Goal: Transaction & Acquisition: Book appointment/travel/reservation

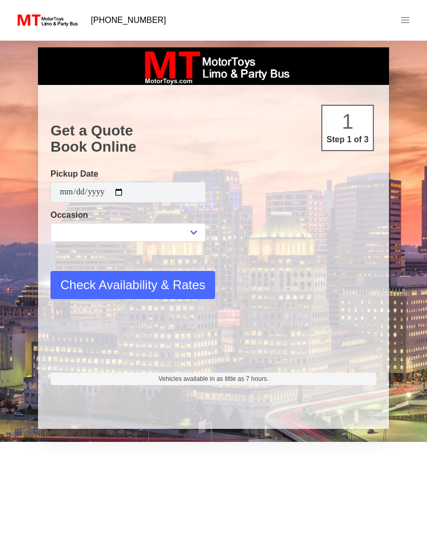
type input "**********"
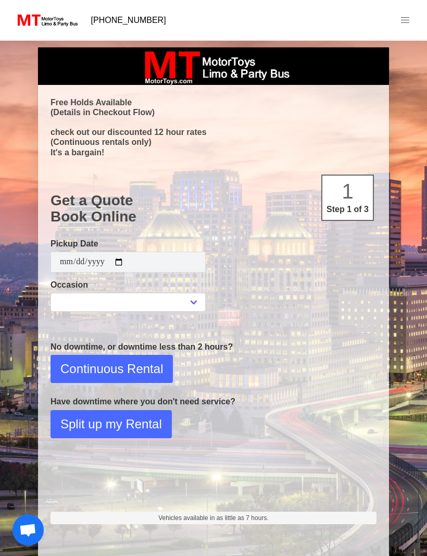
select select
click at [190, 261] on input "**********" at bounding box center [128, 262] width 155 height 21
type input "**********"
click at [201, 301] on select "**********" at bounding box center [128, 302] width 155 height 19
click at [203, 297] on select "**********" at bounding box center [128, 302] width 155 height 19
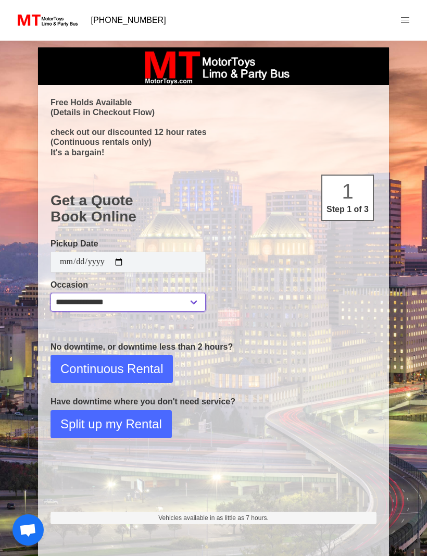
select select "*"
click at [153, 372] on span "Continuous Rental" at bounding box center [111, 368] width 103 height 19
select select "*"
select select "**"
select select "****"
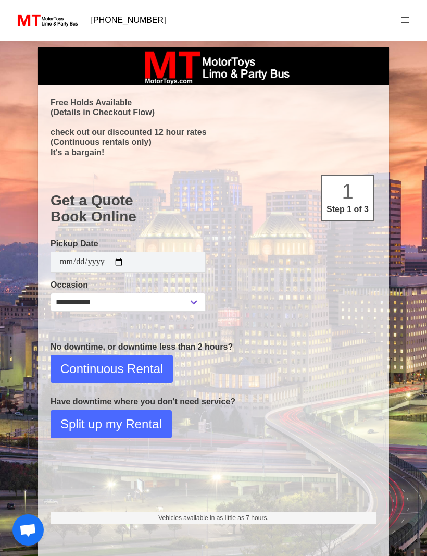
select select "*"
select select "**"
select select "****"
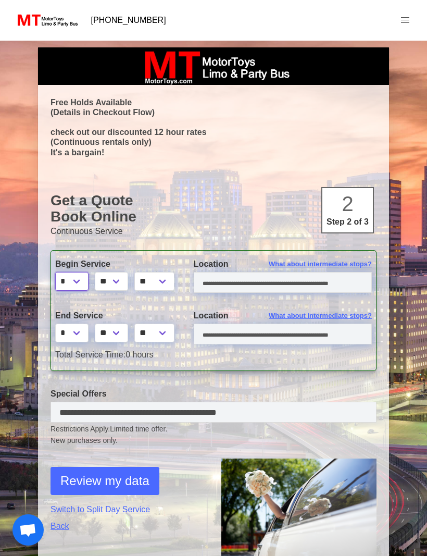
click at [84, 282] on select "* * * * * * * * * ** ** **" at bounding box center [71, 281] width 33 height 19
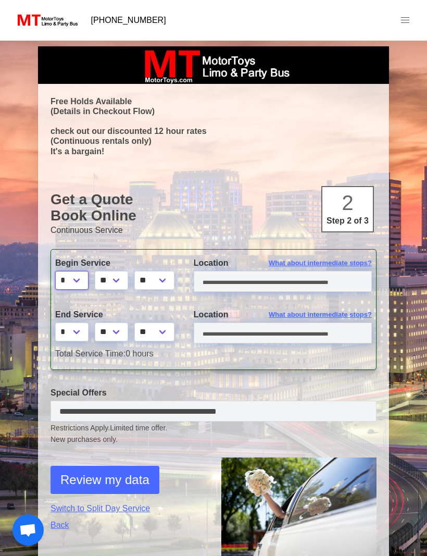
scroll to position [2, 0]
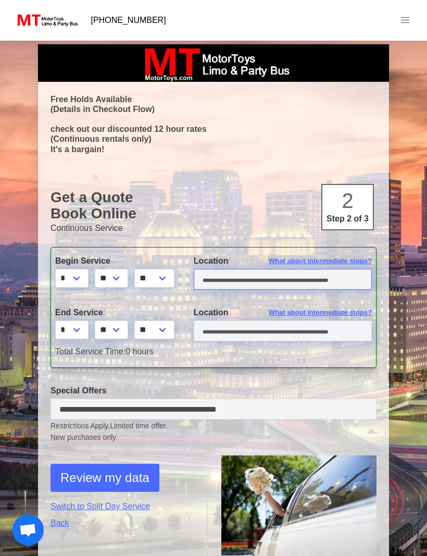
click at [259, 276] on input "text" at bounding box center [283, 279] width 178 height 21
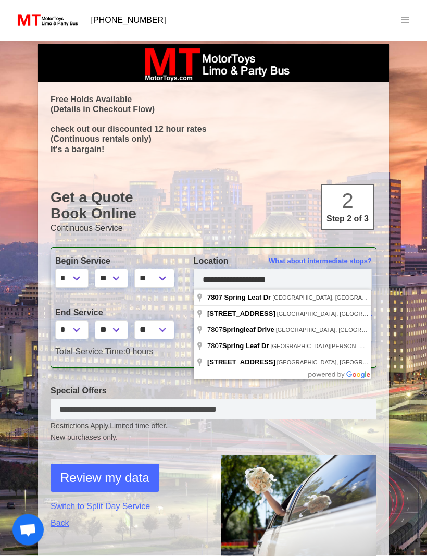
type input "**********"
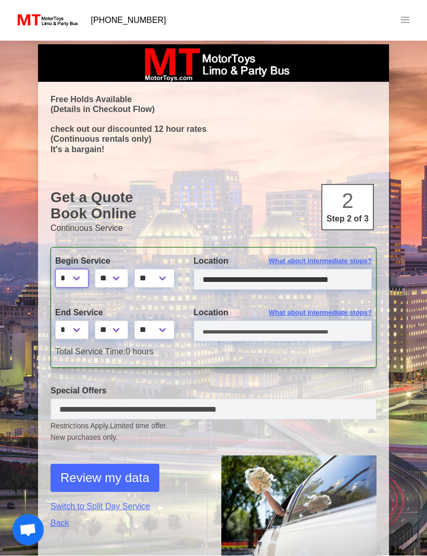
click at [86, 279] on select "* * * * * * * * * ** ** **" at bounding box center [71, 278] width 33 height 19
click at [86, 277] on select "* * * * * * * * * ** ** **" at bounding box center [71, 278] width 33 height 19
select select "*"
click at [83, 329] on select "* * * * * * * * * ** ** **" at bounding box center [71, 329] width 33 height 19
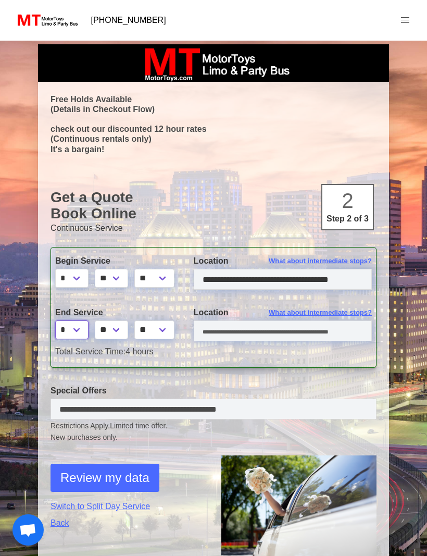
select select "*"
click at [332, 328] on input "text" at bounding box center [283, 330] width 178 height 21
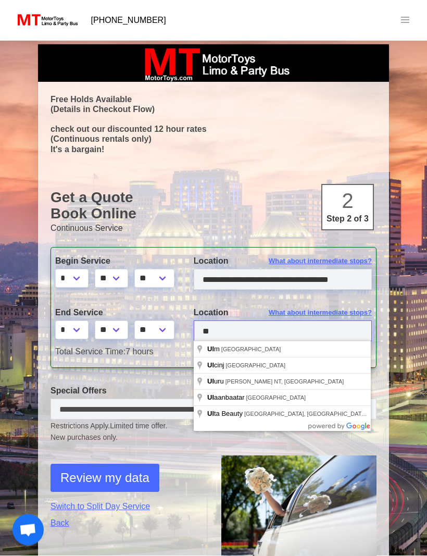
type input "*"
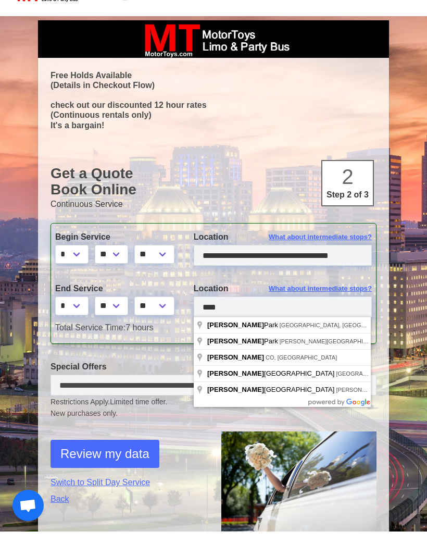
type input "**********"
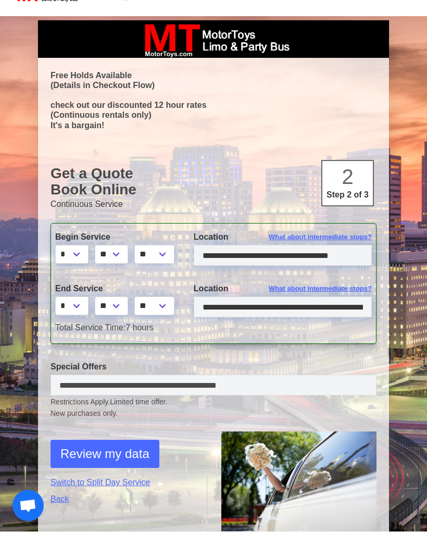
scroll to position [28, 0]
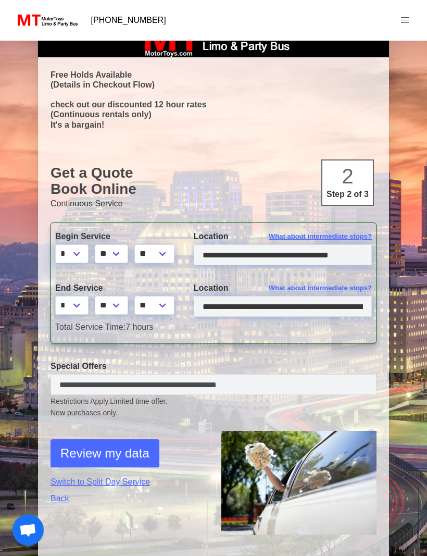
click at [128, 452] on span "Review my data" at bounding box center [104, 453] width 89 height 19
select select "*"
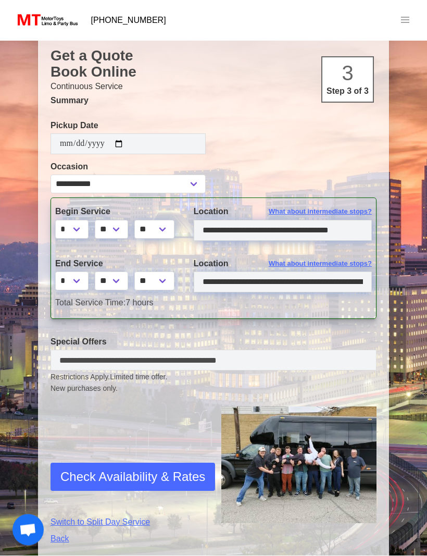
scroll to position [145, 0]
click at [183, 476] on span "Check Availability & Rates" at bounding box center [132, 476] width 145 height 19
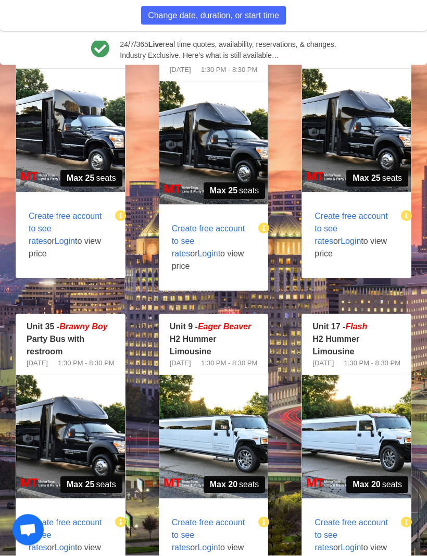
scroll to position [441, 0]
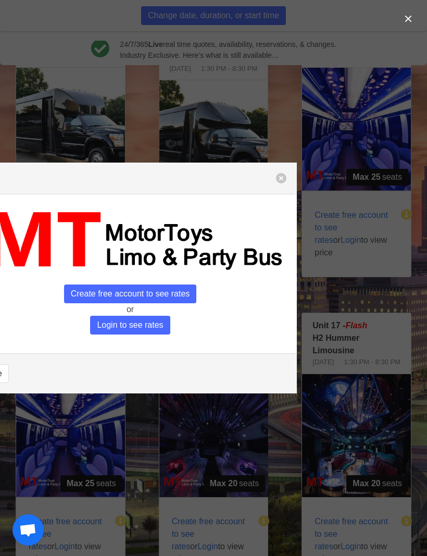
click at [369, 49] on div "Create free account to see rates or Login to see rates Close" at bounding box center [213, 278] width 427 height 556
click at [285, 183] on button "button" at bounding box center [281, 178] width 10 height 10
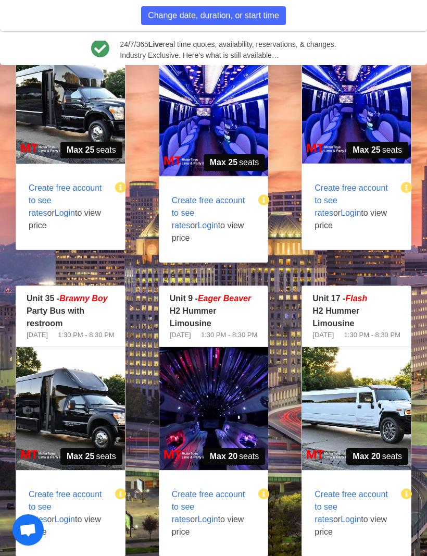
scroll to position [468, 0]
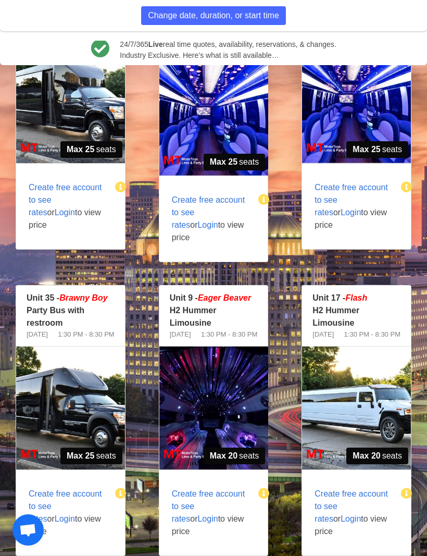
click at [61, 135] on img at bounding box center [70, 101] width 109 height 123
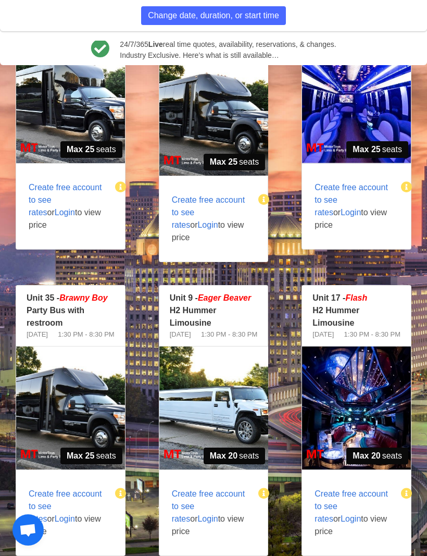
click at [86, 137] on img at bounding box center [70, 101] width 109 height 123
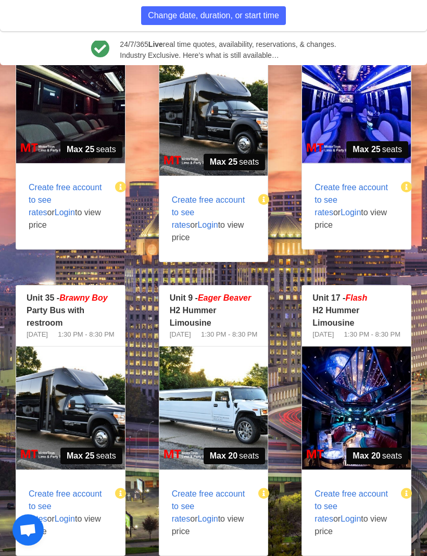
click at [88, 211] on span "Create free account to see rates or Login to view price" at bounding box center [66, 206] width 101 height 75
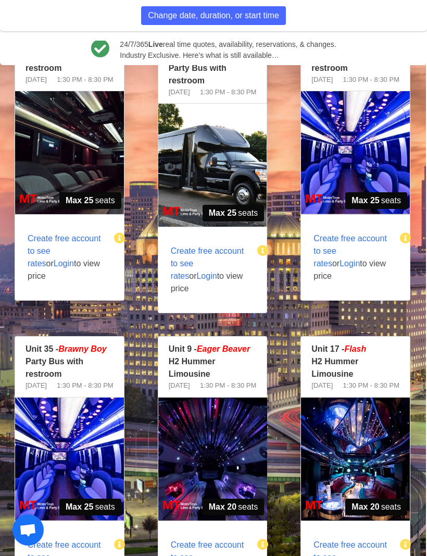
scroll to position [416, 1]
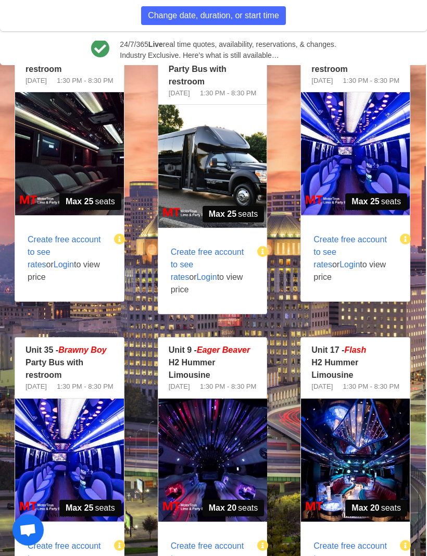
click at [83, 188] on img at bounding box center [69, 153] width 109 height 123
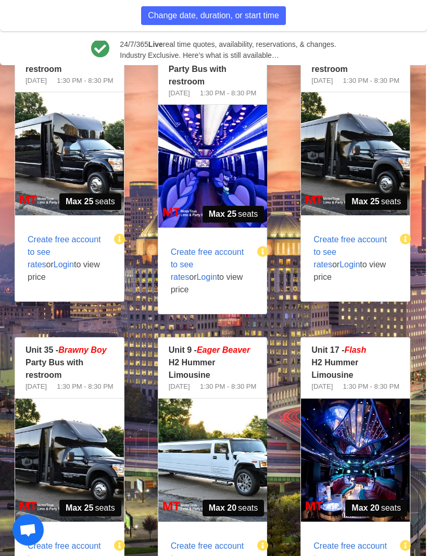
click at [74, 269] on span "Login" at bounding box center [64, 264] width 20 height 9
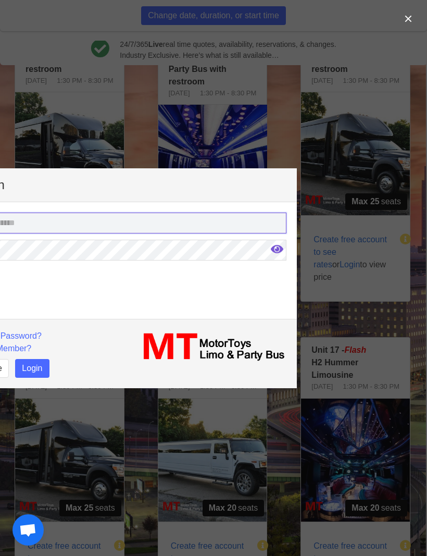
click at [212, 218] on input "email" at bounding box center [130, 222] width 312 height 21
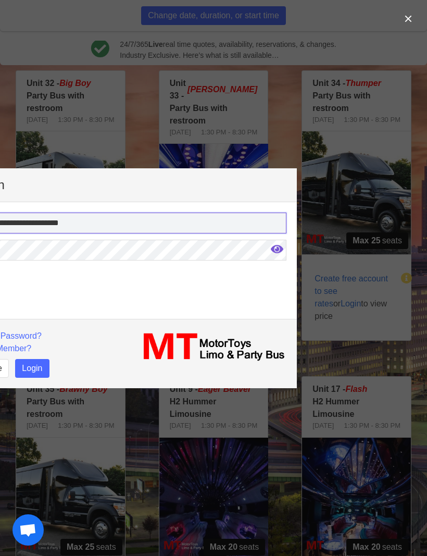
scroll to position [376, 0]
type input "**********"
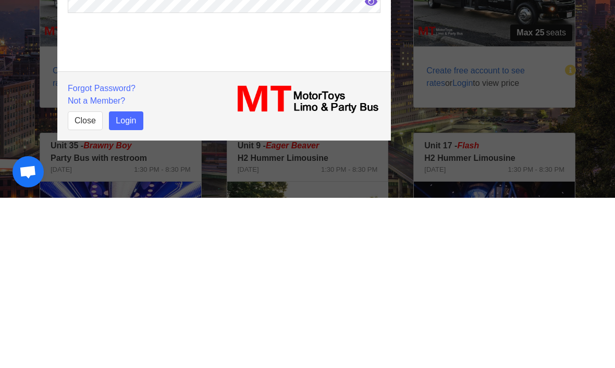
scroll to position [546, 0]
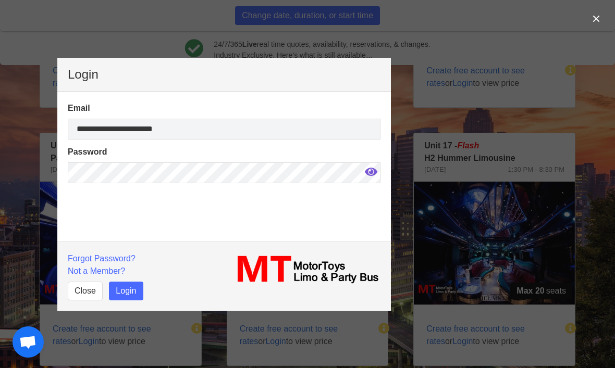
click at [132, 292] on button "Login" at bounding box center [126, 291] width 34 height 19
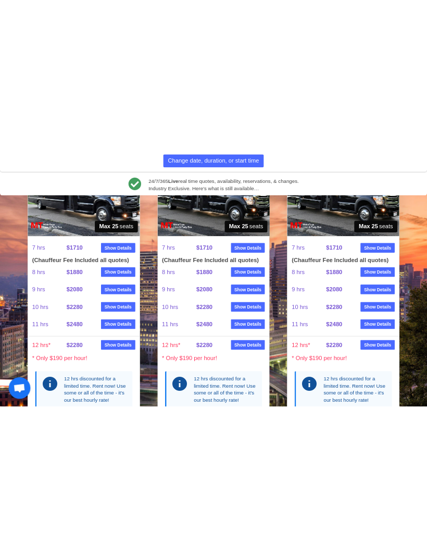
scroll to position [768, 0]
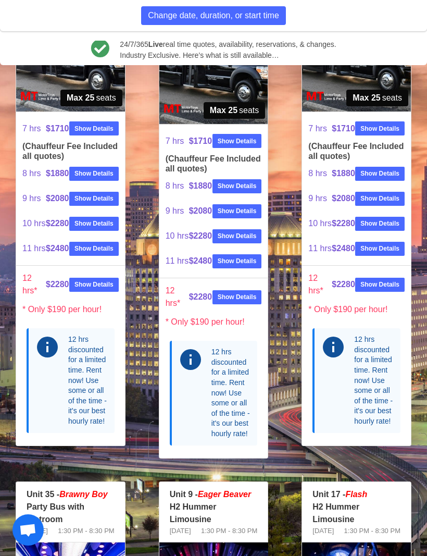
click at [277, 469] on div "Unit 33 - Buford Party Bus with restroom Sat. 5-23-2026 1:30 PM - 8:30 PM Bufor…" at bounding box center [213, 193] width 143 height 554
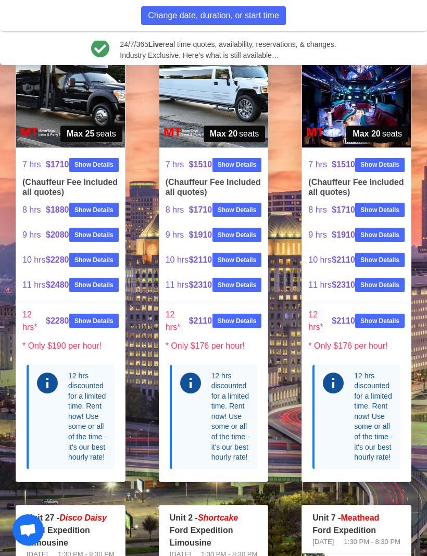
scroll to position [1285, 0]
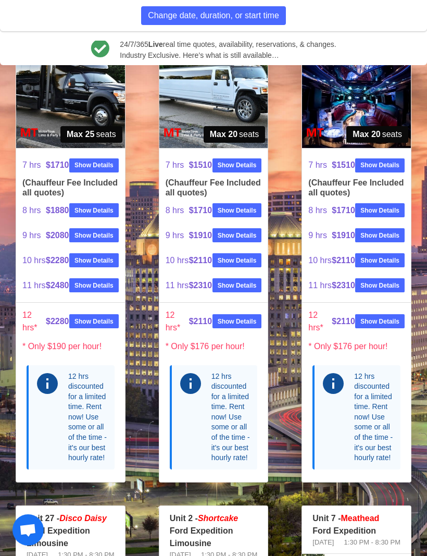
click at [58, 148] on img at bounding box center [70, 86] width 109 height 123
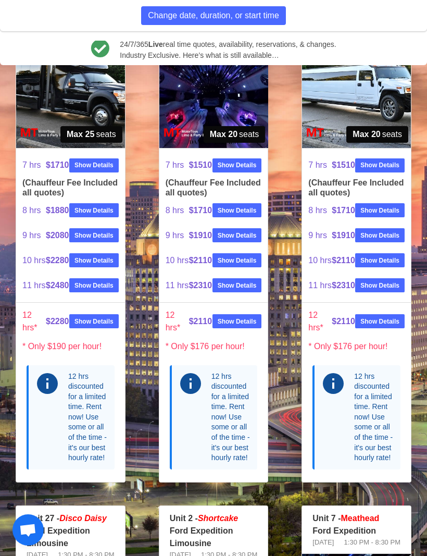
click at [66, 148] on img at bounding box center [70, 86] width 109 height 123
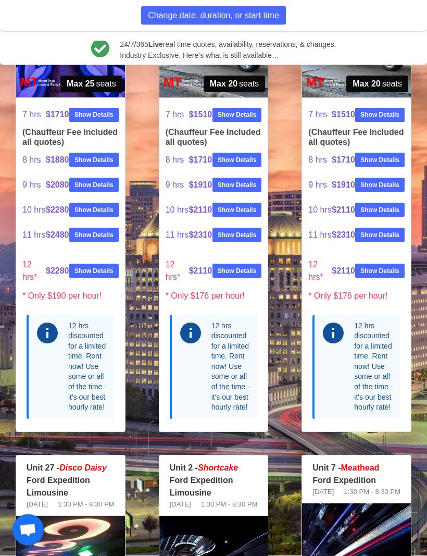
scroll to position [1336, 0]
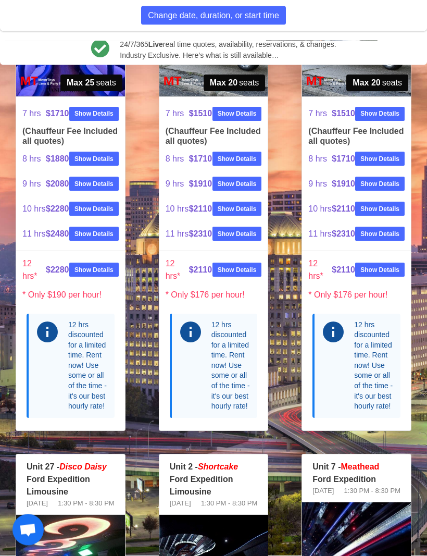
click at [101, 164] on strong "Show Details" at bounding box center [93, 159] width 39 height 9
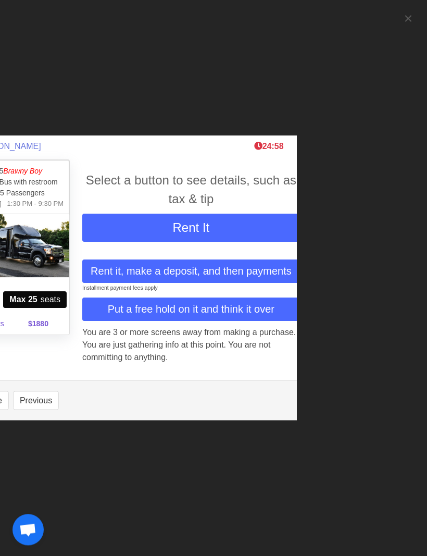
scroll to position [1336, 0]
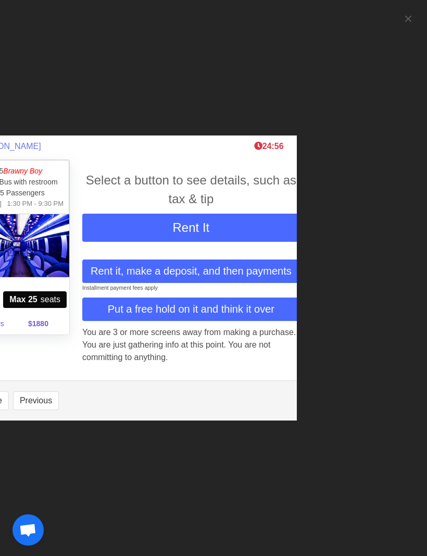
click at [258, 240] on button "Rent It" at bounding box center [191, 228] width 218 height 28
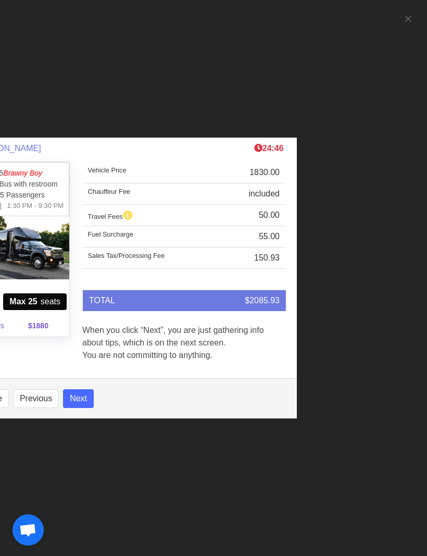
click at [361, 172] on div "Rental Methods Personal Info Checkout Post Checkout Belinda Rothan 24:46 Unit 3…" at bounding box center [214, 277] width 500 height 280
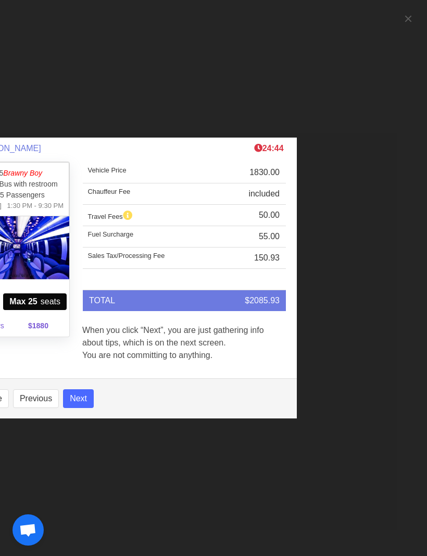
click at [43, 408] on button "Previous" at bounding box center [36, 398] width 46 height 19
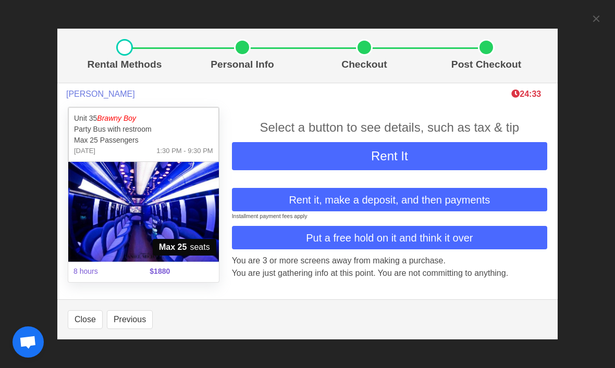
scroll to position [1297, 0]
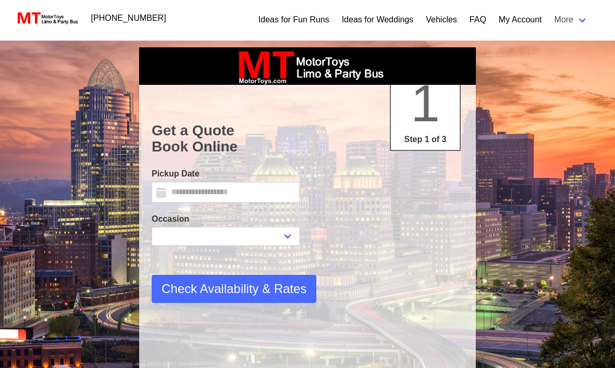
select select "*"
select select "****"
select select
type input "*********"
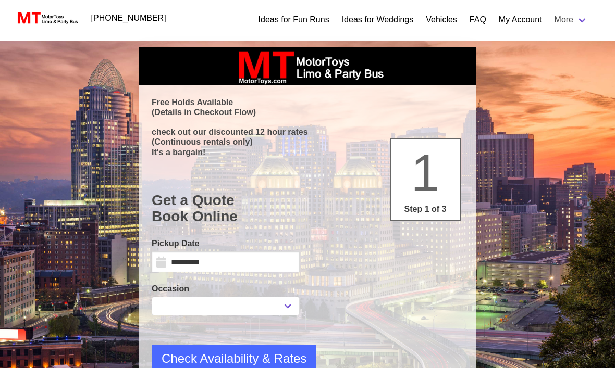
select select
select select "**"
select select "****"
select select "*"
select select "**"
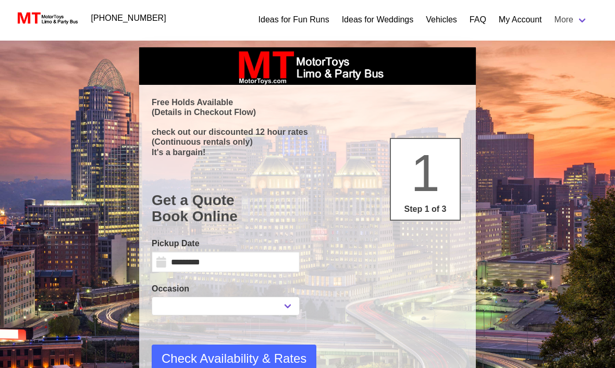
select select "****"
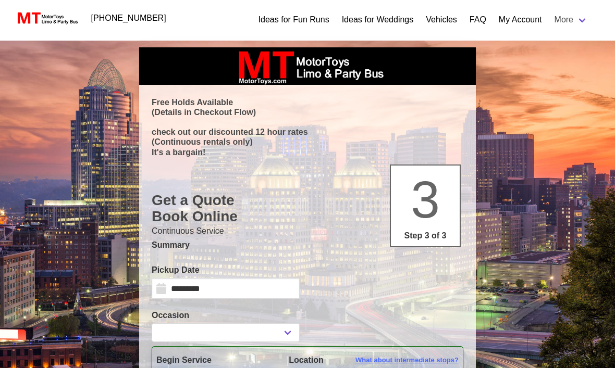
type input "**********"
select select
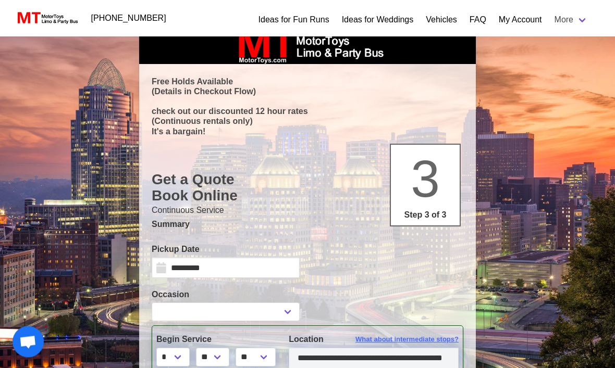
scroll to position [21, 0]
click at [259, 267] on input "*********" at bounding box center [226, 267] width 148 height 21
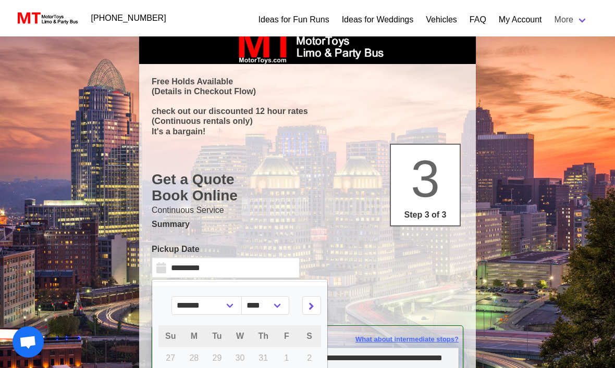
click at [314, 307] on icon at bounding box center [311, 305] width 6 height 7
click at [314, 302] on icon at bounding box center [311, 305] width 6 height 7
click at [314, 307] on icon at bounding box center [311, 305] width 6 height 7
click at [314, 306] on icon at bounding box center [311, 305] width 6 height 7
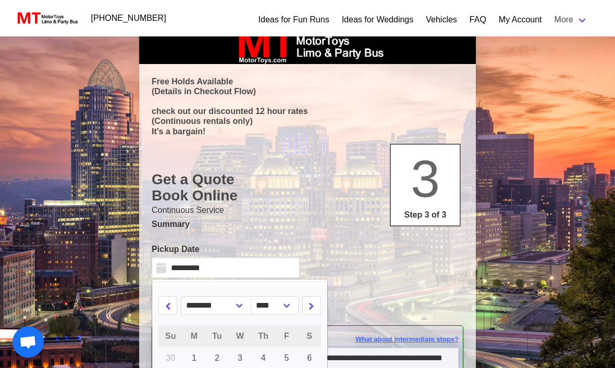
select select "*"
select select "****"
click at [314, 305] on icon at bounding box center [311, 305] width 6 height 7
click at [314, 307] on icon at bounding box center [311, 305] width 6 height 7
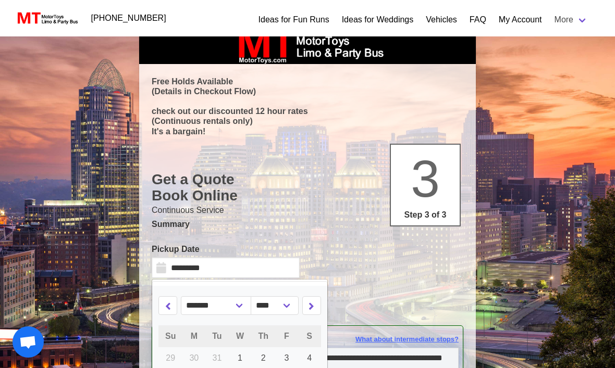
click at [314, 306] on icon at bounding box center [311, 305] width 6 height 7
select select "*"
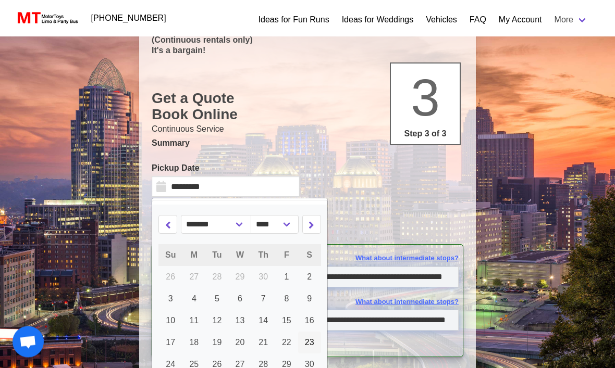
click at [314, 342] on span "23" at bounding box center [309, 343] width 9 height 9
type input "*********"
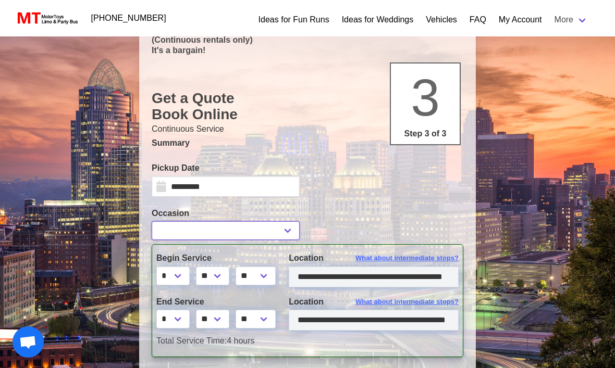
click at [235, 233] on select "**********" at bounding box center [226, 230] width 148 height 19
select select "*"
click at [178, 319] on select "* * * * * * * * * ** ** **" at bounding box center [172, 319] width 33 height 19
select select "*"
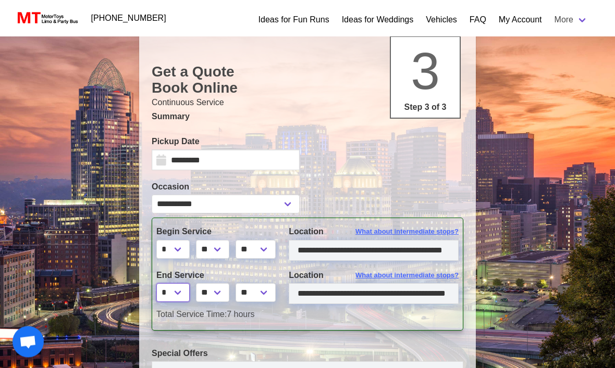
scroll to position [130, 0]
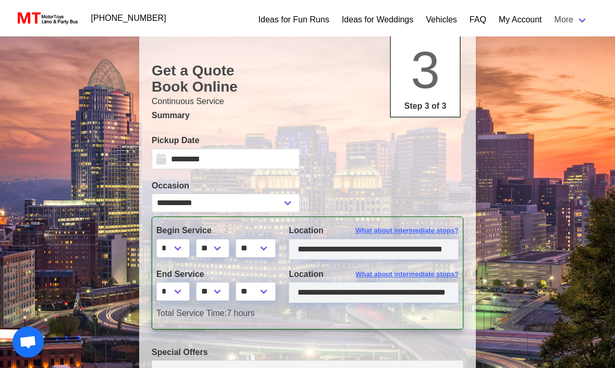
click at [420, 231] on span "What about intermediate stops?" at bounding box center [406, 231] width 103 height 10
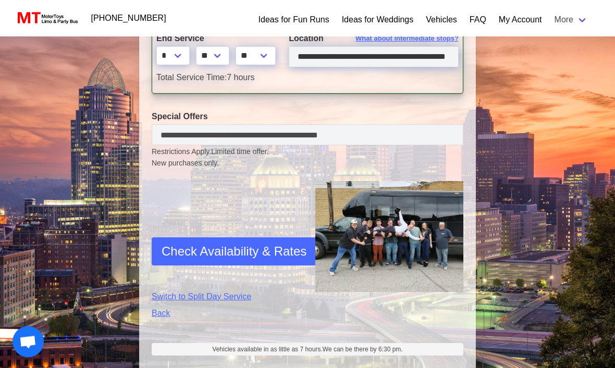
scroll to position [366, 0]
click at [184, 255] on span "Check Availability & Rates" at bounding box center [233, 251] width 145 height 19
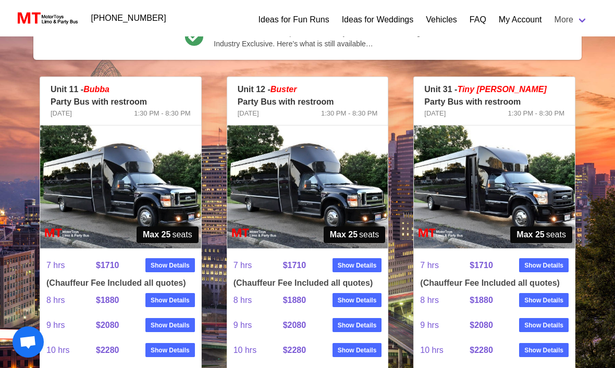
scroll to position [148, 0]
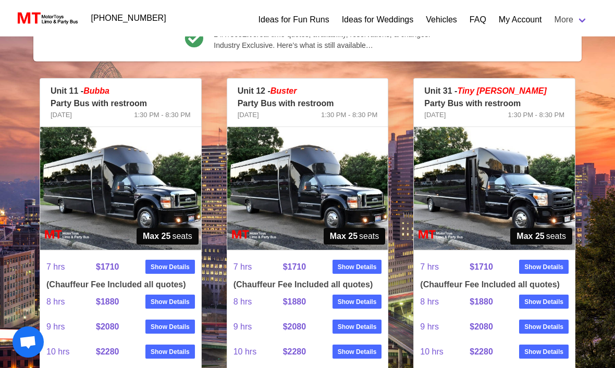
click at [511, 174] on img at bounding box center [494, 188] width 161 height 123
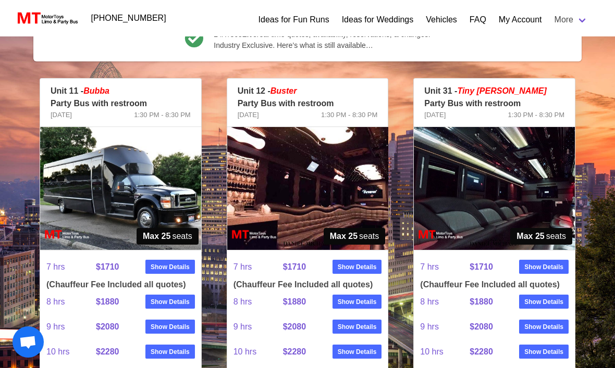
click at [74, 145] on img at bounding box center [120, 188] width 161 height 123
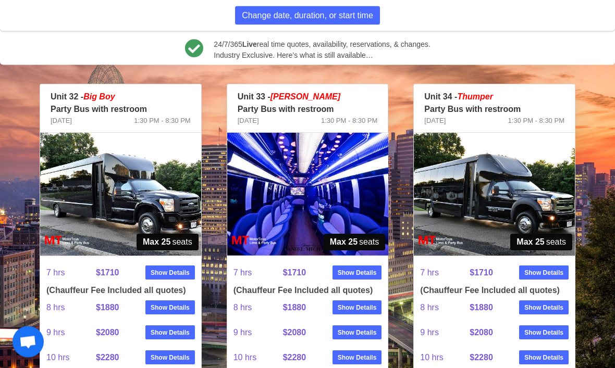
scroll to position [537, 0]
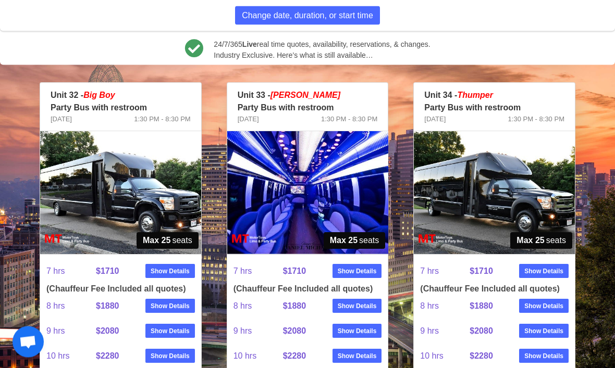
click at [81, 202] on img at bounding box center [120, 193] width 161 height 123
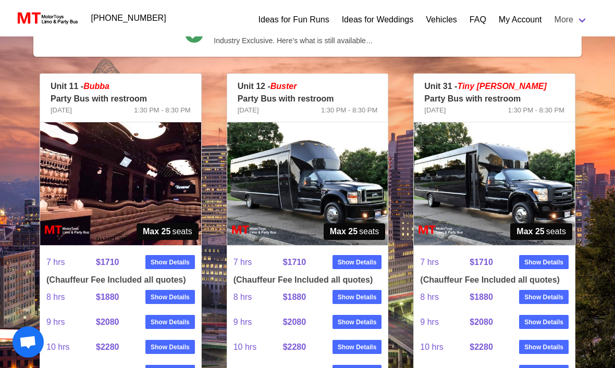
scroll to position [153, 0]
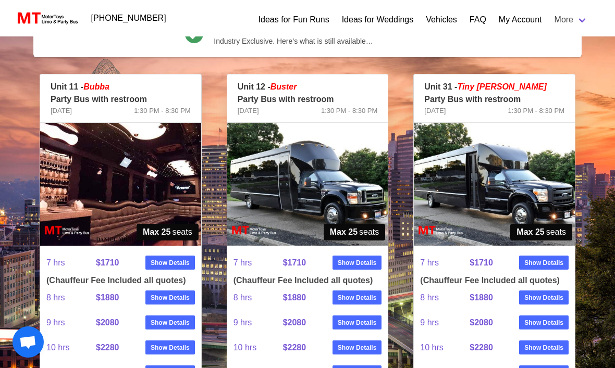
click at [334, 169] on img at bounding box center [307, 184] width 161 height 123
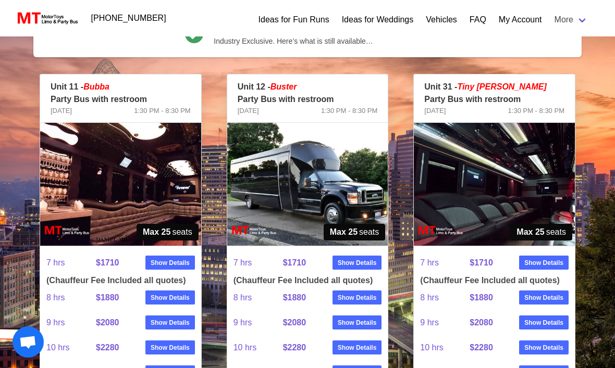
click at [494, 171] on img at bounding box center [494, 184] width 161 height 123
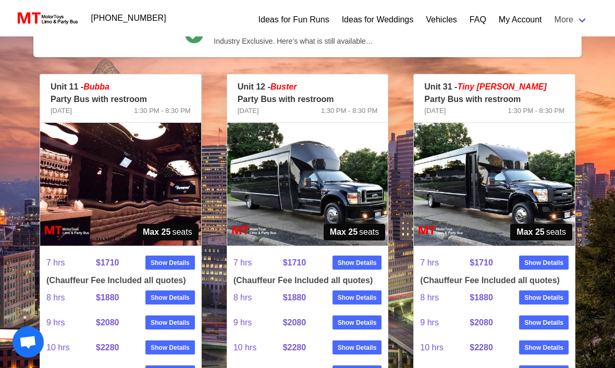
click at [496, 176] on img at bounding box center [494, 184] width 161 height 123
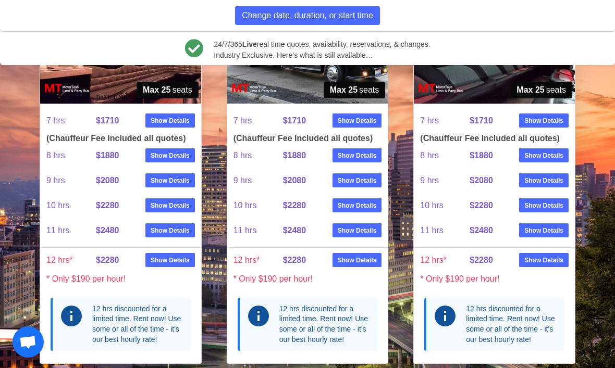
scroll to position [232, 0]
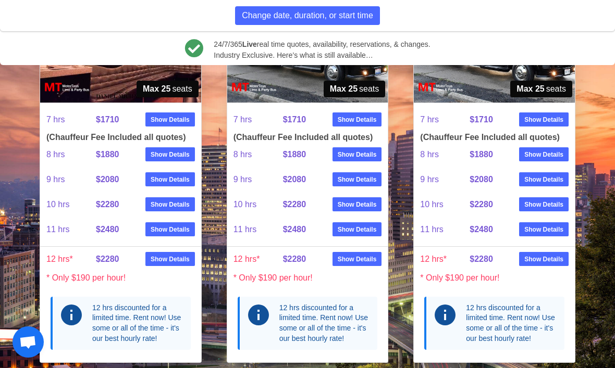
click at [538, 121] on strong "Show Details" at bounding box center [543, 119] width 39 height 9
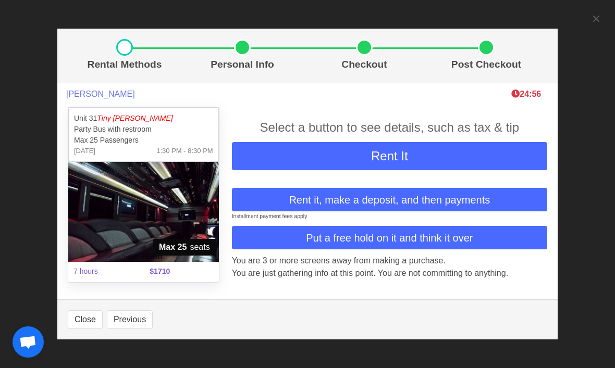
click at [499, 170] on button "Rent It" at bounding box center [389, 156] width 315 height 28
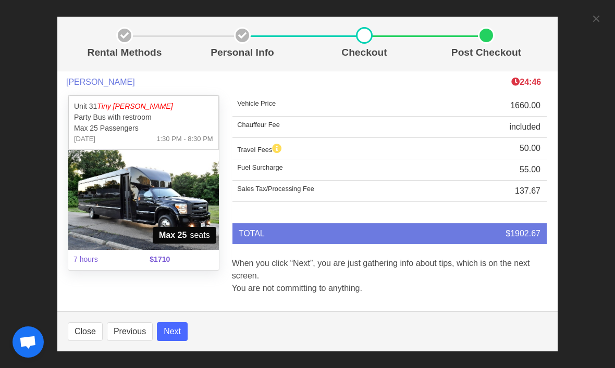
click at [591, 23] on div "Rental Methods Personal Info Checkout Post Checkout [PERSON_NAME] 24:46 Unit 31…" at bounding box center [307, 184] width 615 height 368
click at [594, 22] on div "Rental Methods Personal Info Checkout Post Checkout [PERSON_NAME] 24:45 Unit 31…" at bounding box center [307, 184] width 615 height 368
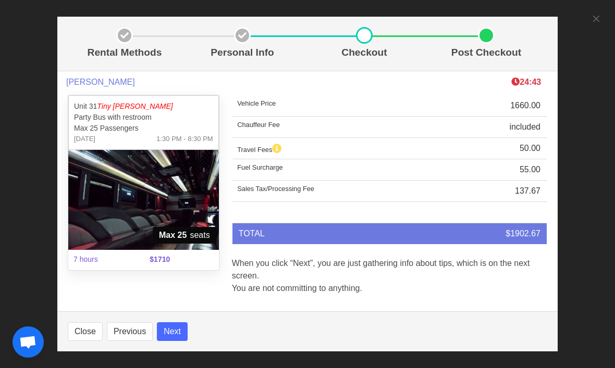
click at [591, 24] on div "Rental Methods Personal Info Checkout Post Checkout [PERSON_NAME] 24:43 Unit 31…" at bounding box center [307, 184] width 615 height 368
click at [591, 22] on div "Rental Methods Personal Info Checkout Post Checkout [PERSON_NAME] 24:42 Unit 31…" at bounding box center [307, 184] width 615 height 368
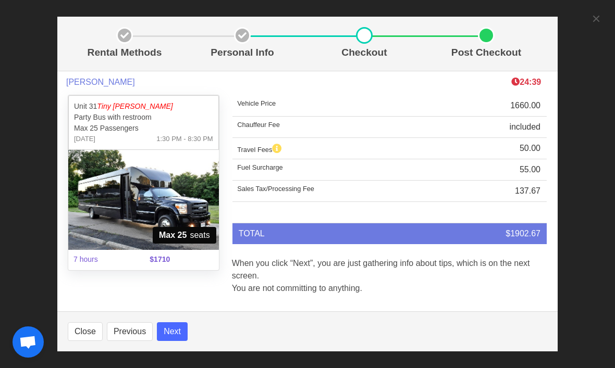
click at [133, 341] on button "Previous" at bounding box center [130, 331] width 46 height 19
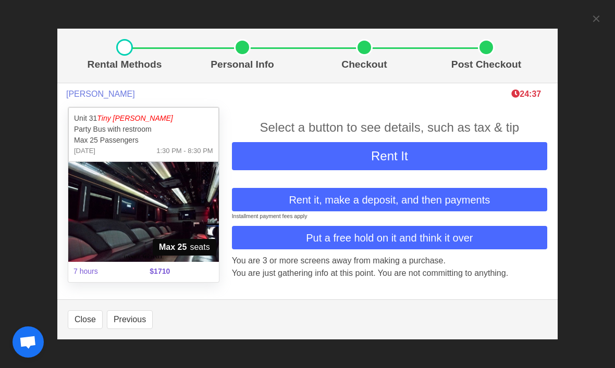
click at [89, 329] on button "Close" at bounding box center [85, 319] width 35 height 19
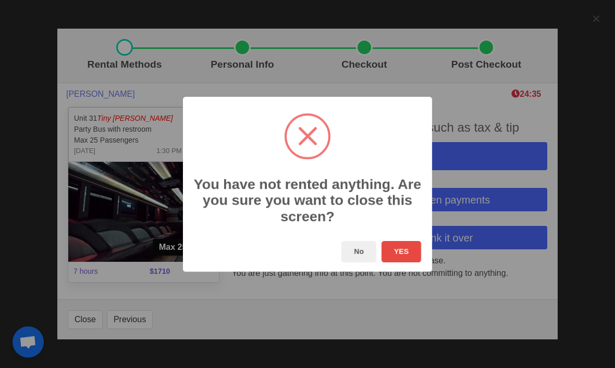
click at [404, 262] on button "YES" at bounding box center [401, 251] width 40 height 21
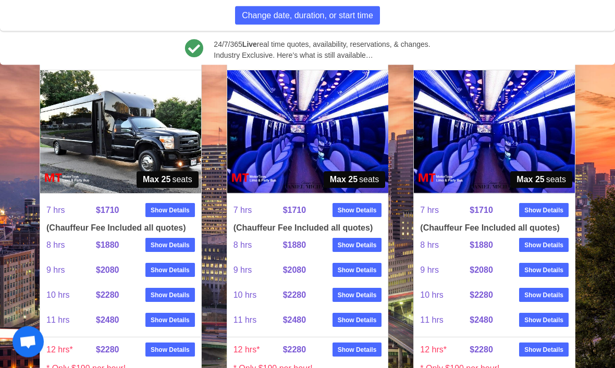
scroll to position [599, 0]
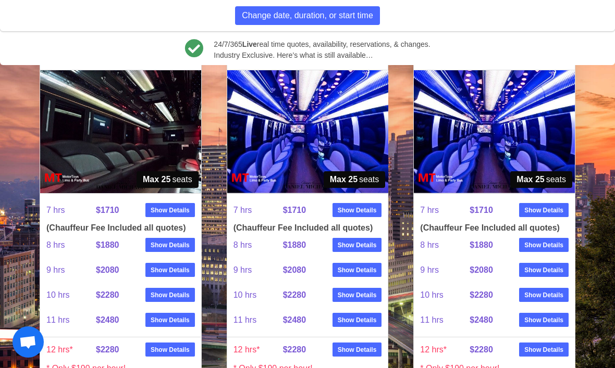
click at [364, 215] on strong "Show Details" at bounding box center [356, 210] width 39 height 9
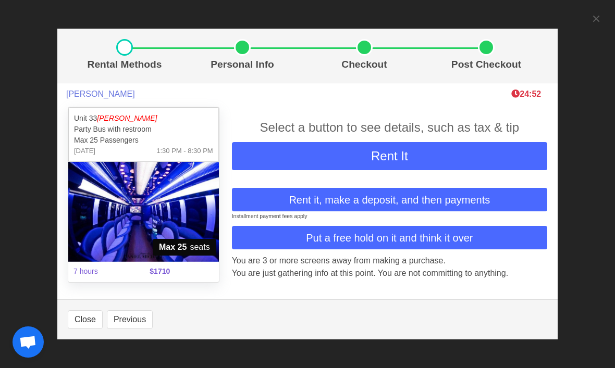
click at [443, 170] on button "Rent It" at bounding box center [389, 156] width 315 height 28
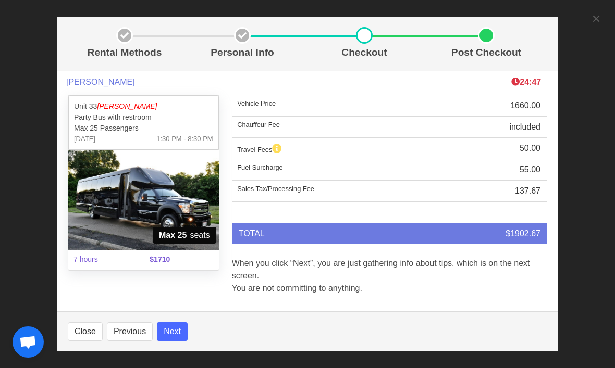
click at [187, 341] on button "Next" at bounding box center [172, 331] width 31 height 19
click at [188, 352] on footer "Close Previous Next" at bounding box center [307, 331] width 500 height 40
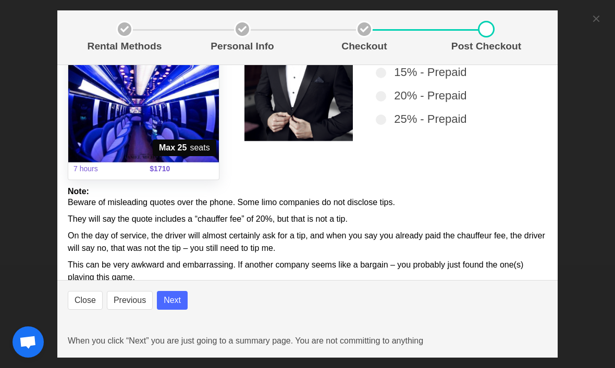
scroll to position [81, 0]
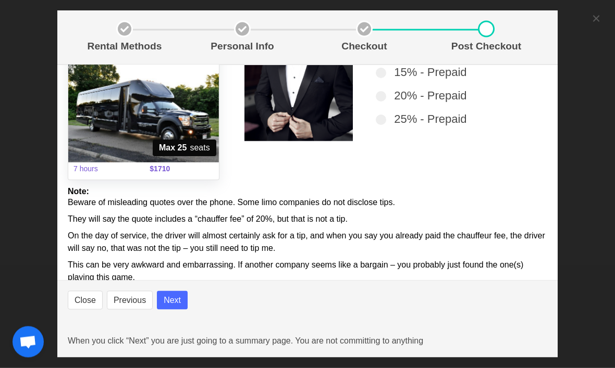
select select
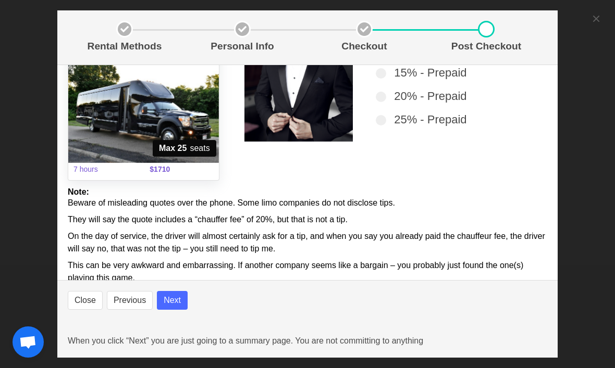
select select
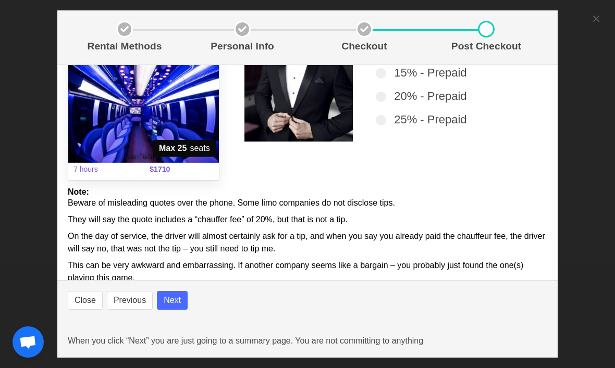
select select
click at [178, 310] on button "Next" at bounding box center [172, 300] width 31 height 19
select select
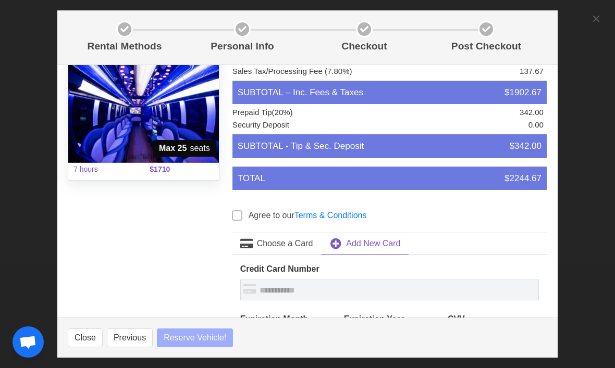
select select
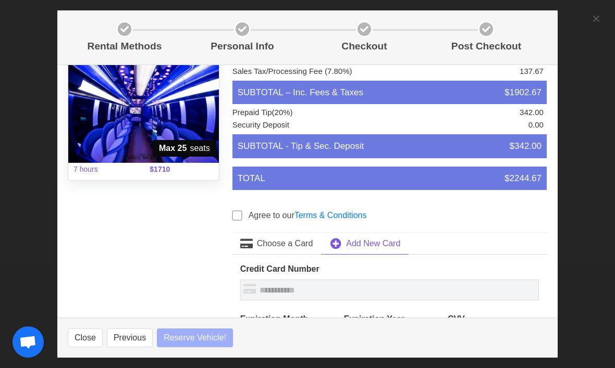
select select
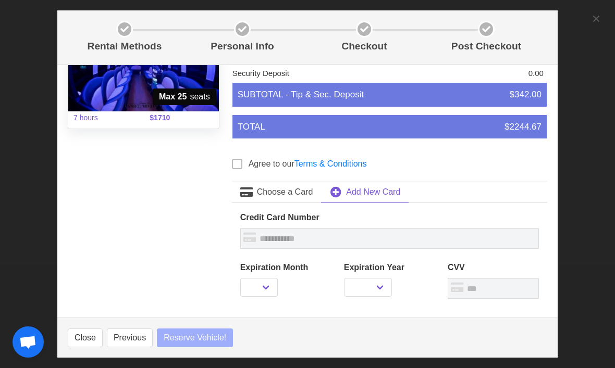
select select
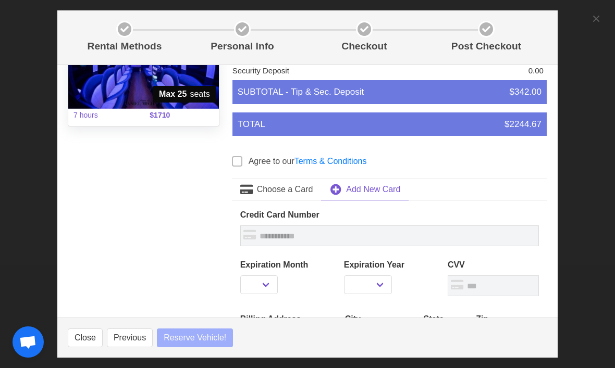
select select
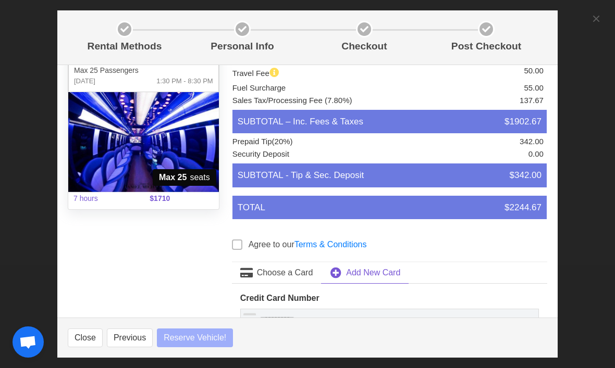
select select
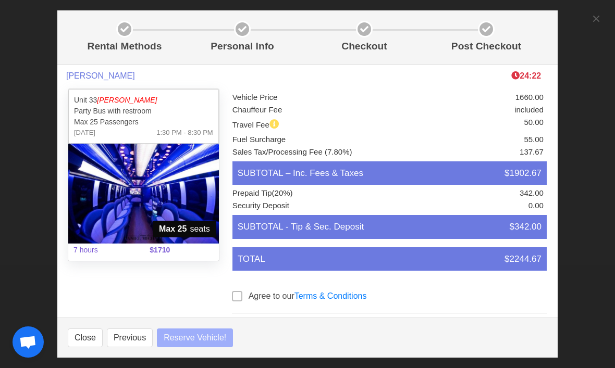
scroll to position [-1, 0]
select select
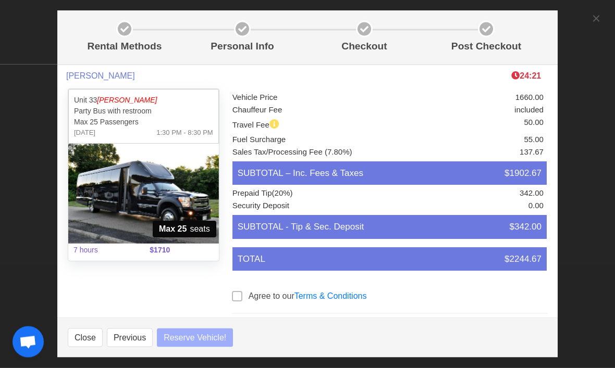
select select
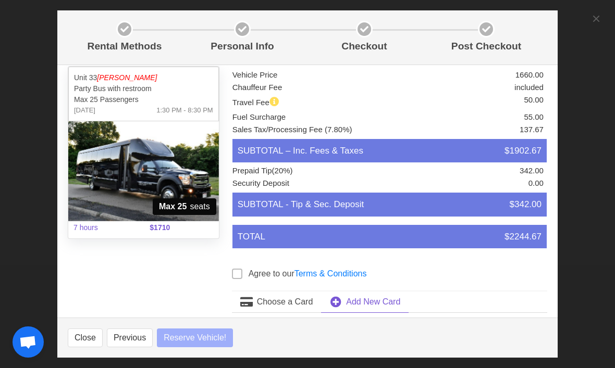
scroll to position [23, 0]
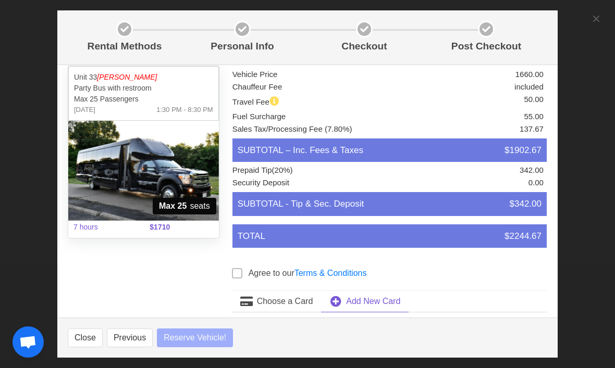
select select
click at [236, 273] on span at bounding box center [237, 273] width 10 height 10
select select
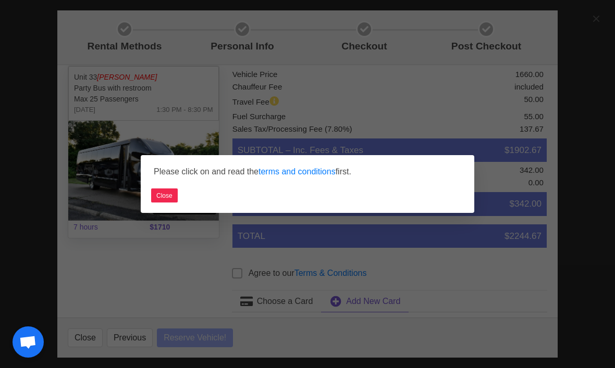
select select
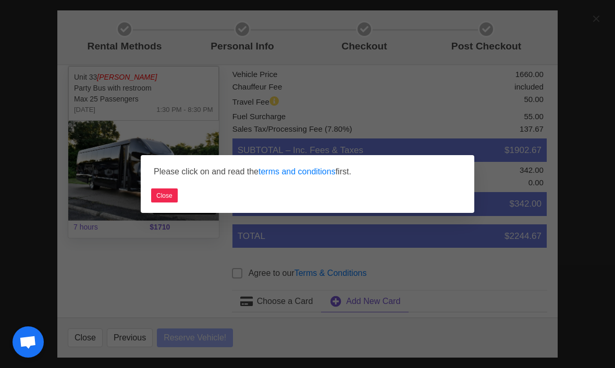
select select
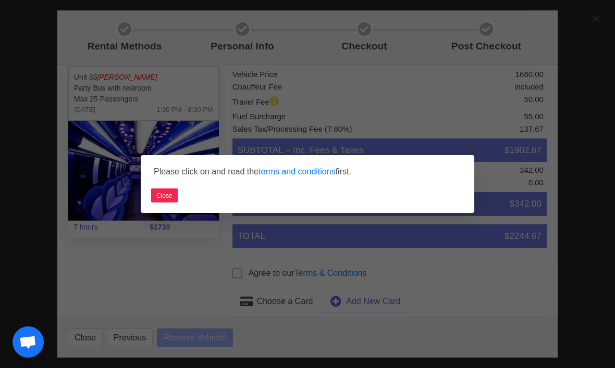
select select
click at [314, 176] on link "terms and conditions" at bounding box center [296, 171] width 77 height 9
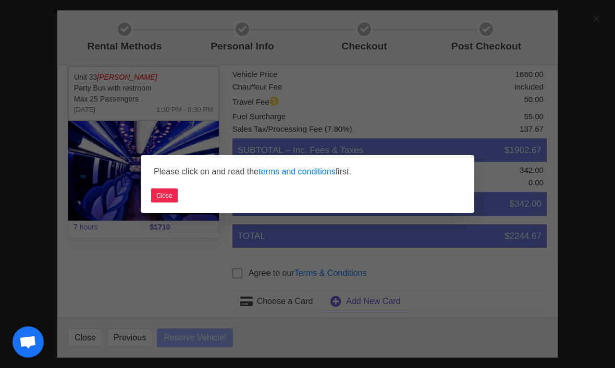
select select
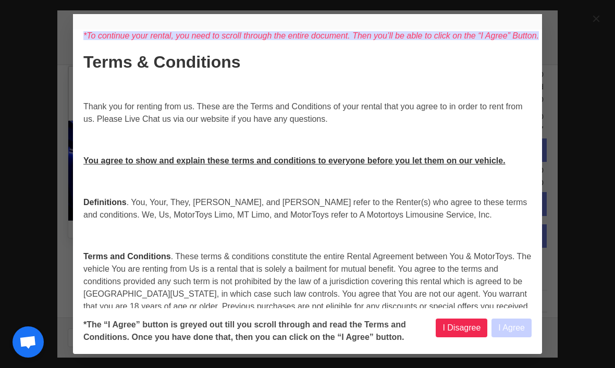
select select
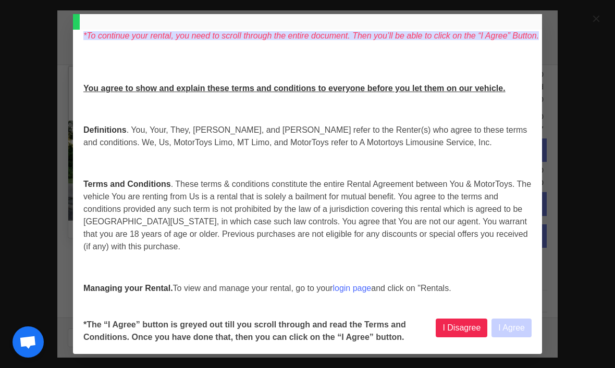
select select
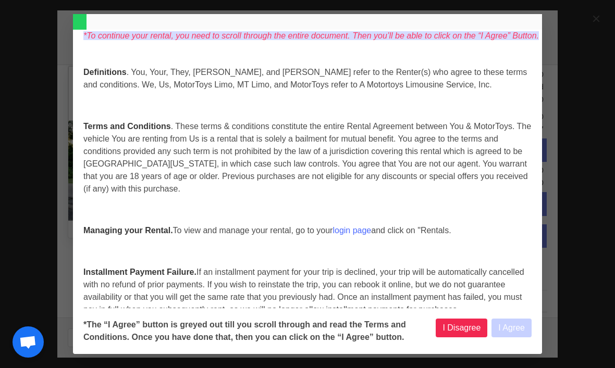
select select
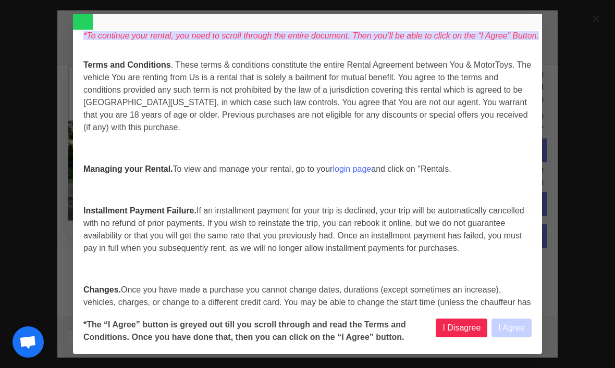
select select
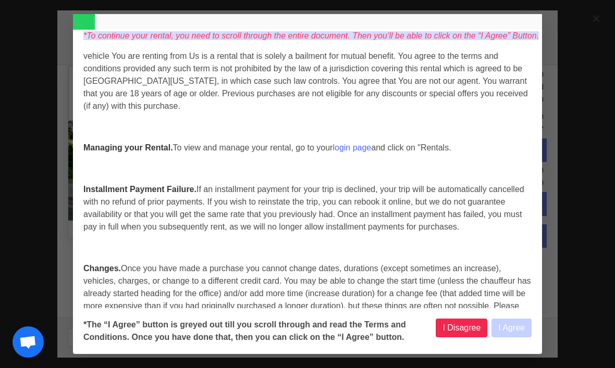
select select
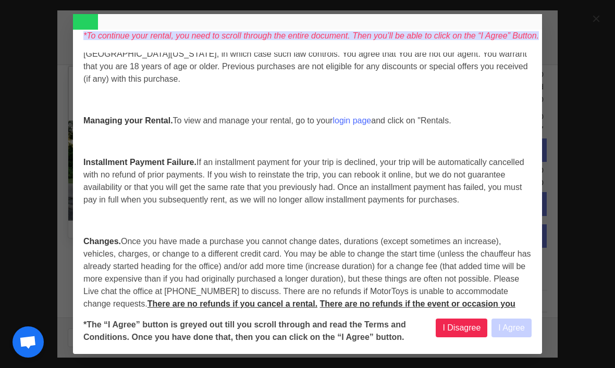
select select
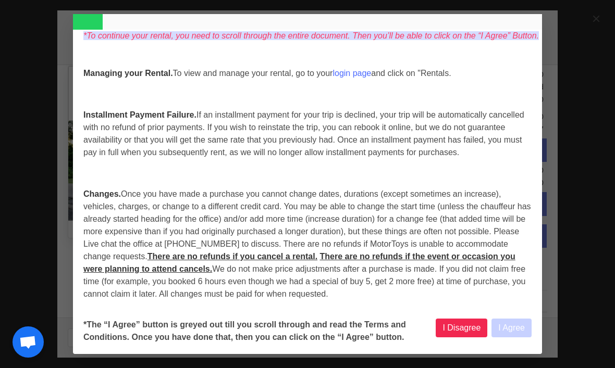
select select
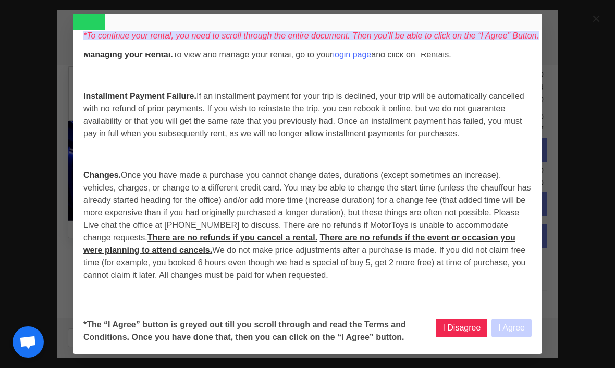
select select
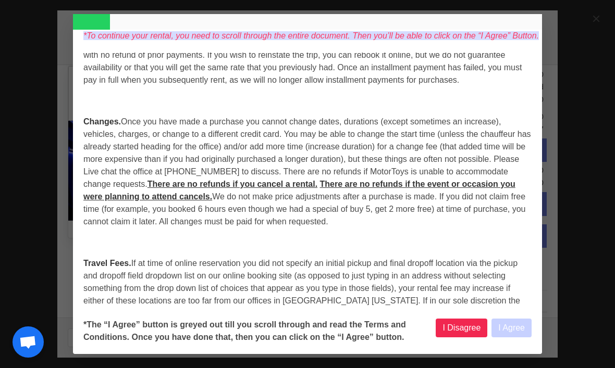
select select
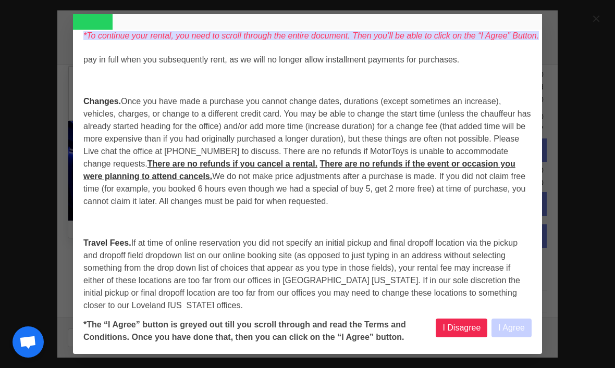
scroll to position [381, 0]
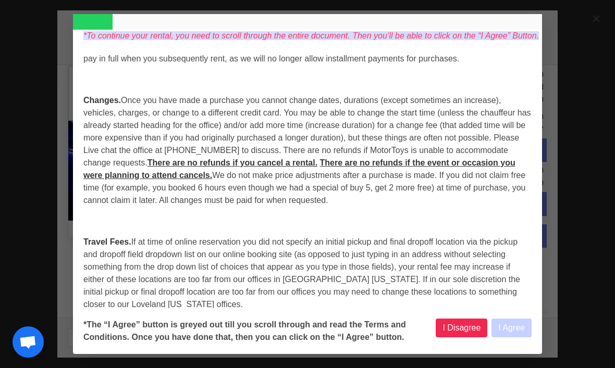
select select
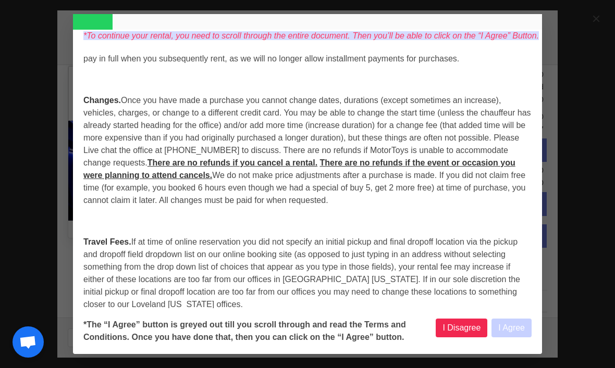
select select
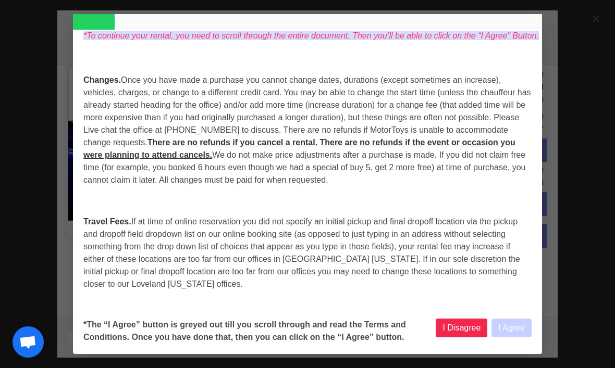
select select
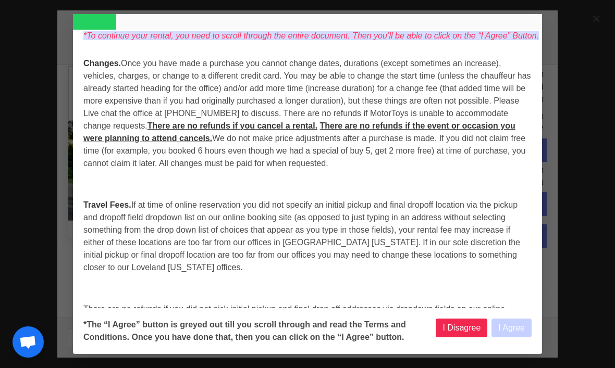
select select
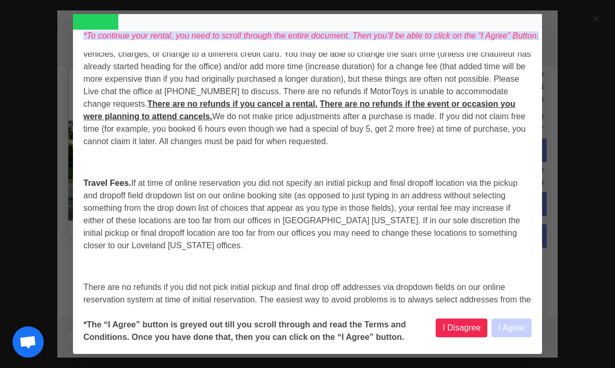
select select
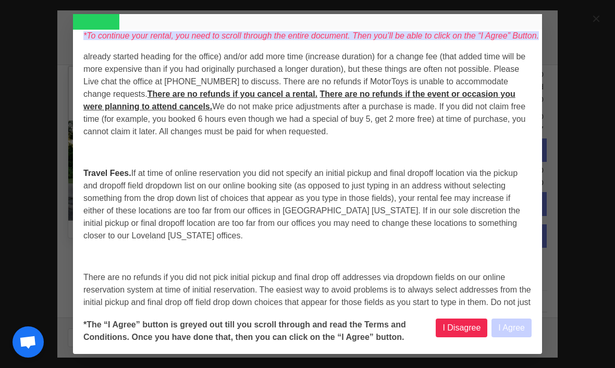
select select
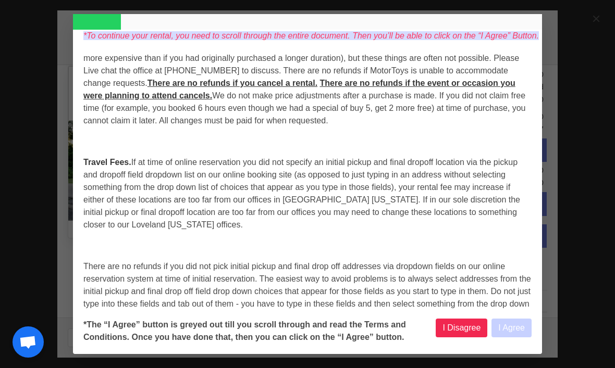
select select
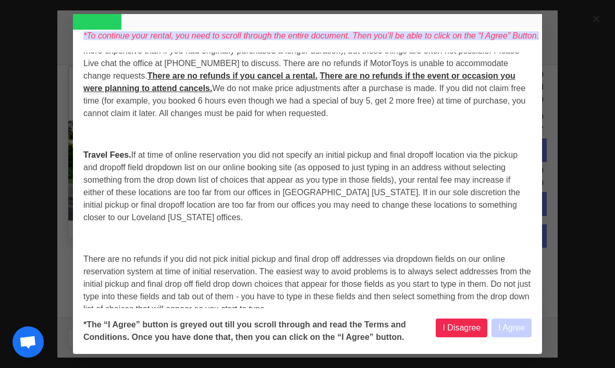
select select
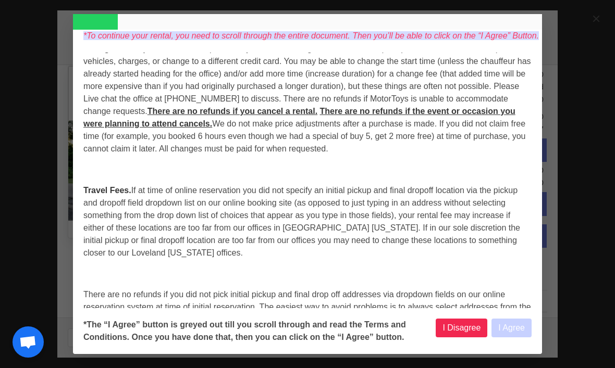
select select
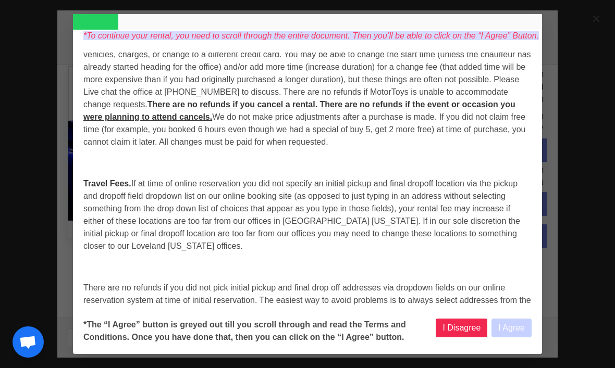
select select
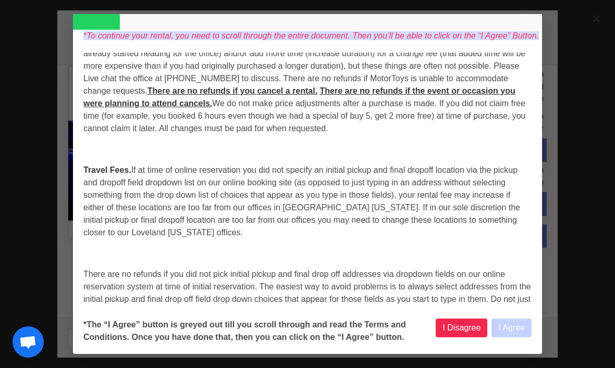
select select
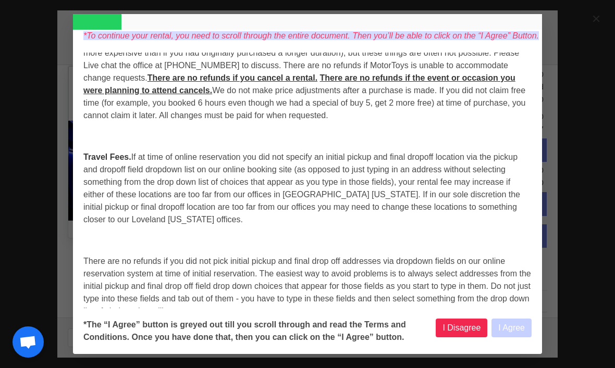
select select
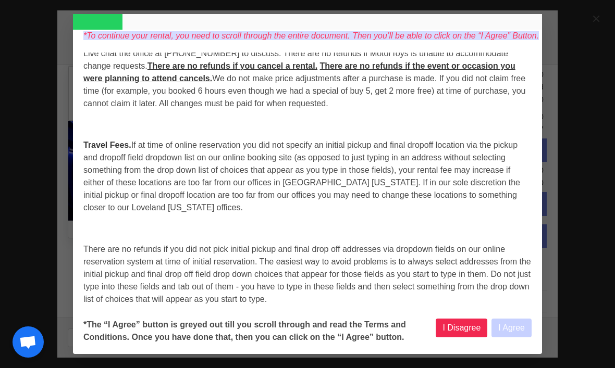
select select
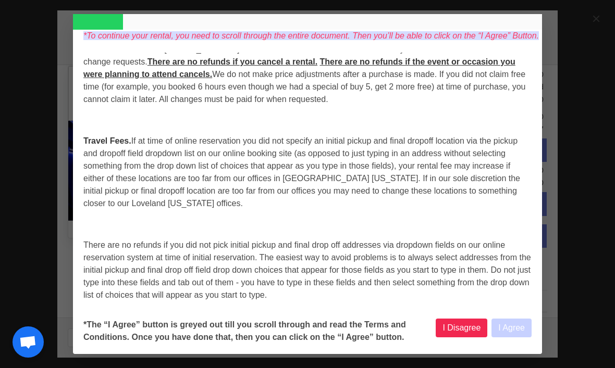
select select
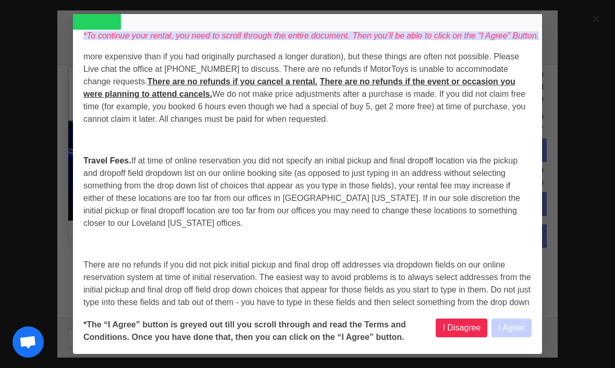
select select
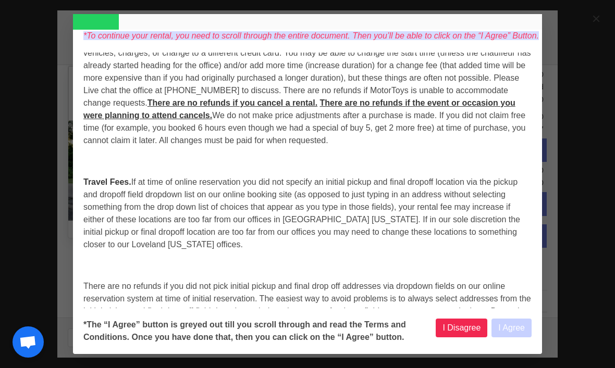
select select
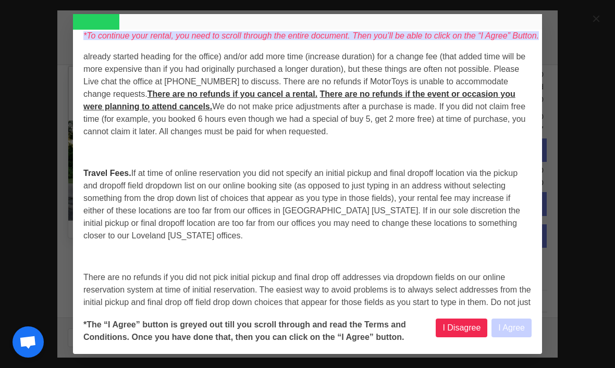
select select
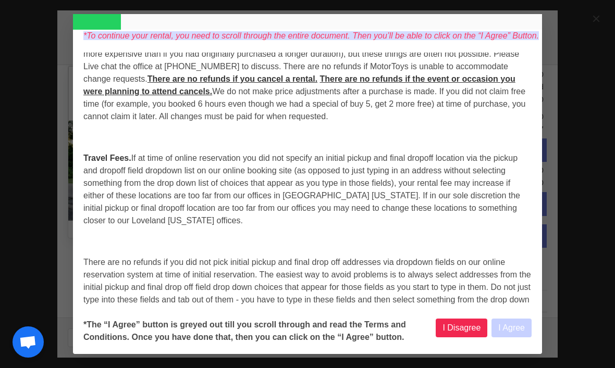
select select
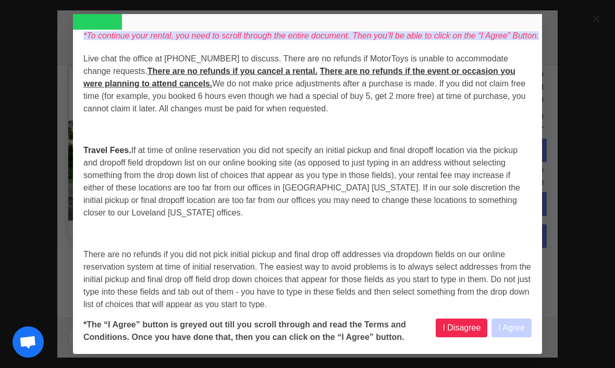
select select
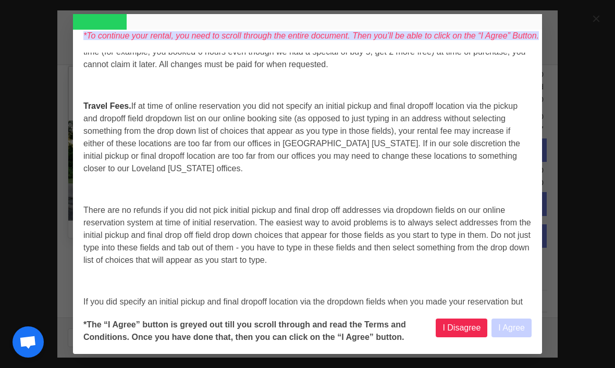
select select
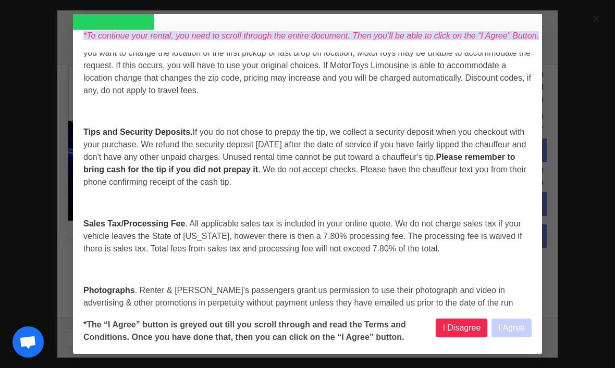
select select
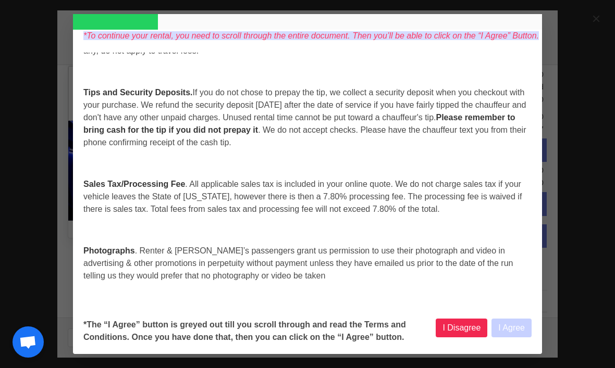
select select
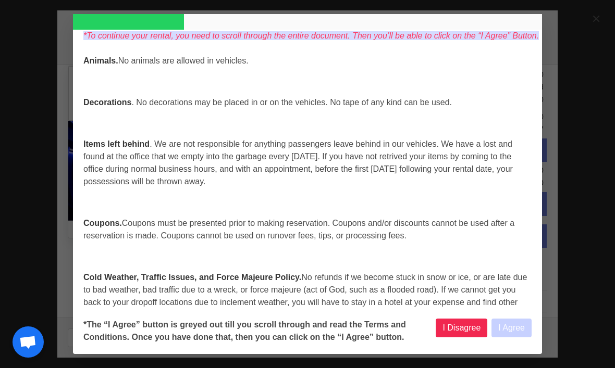
select select
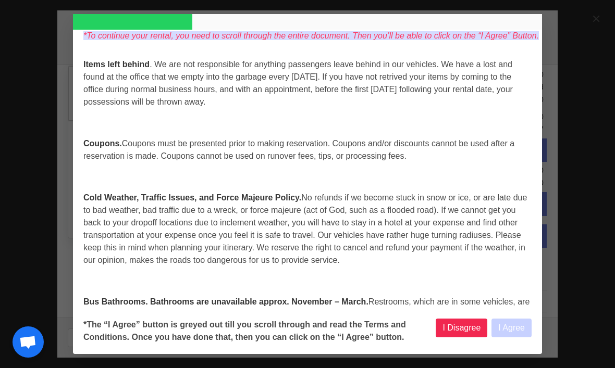
select select
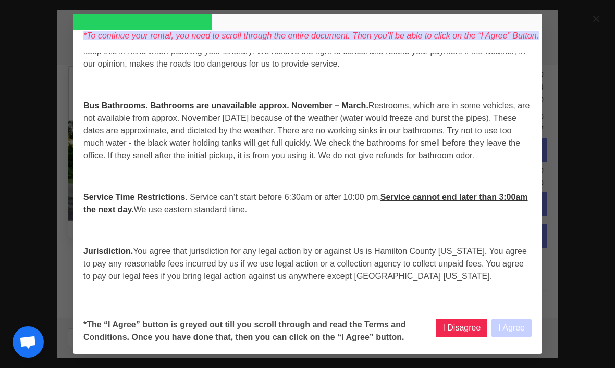
select select
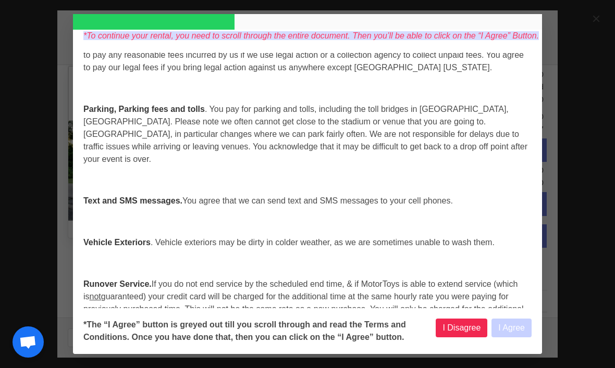
select select
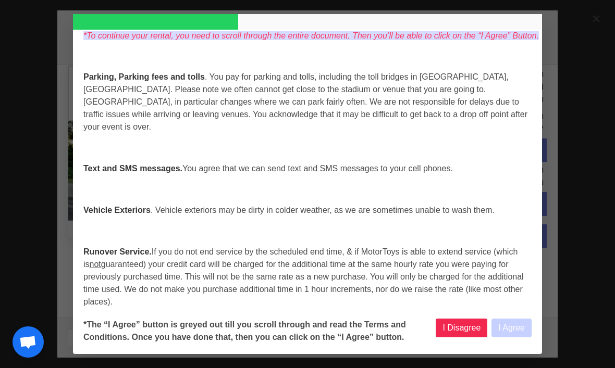
select select
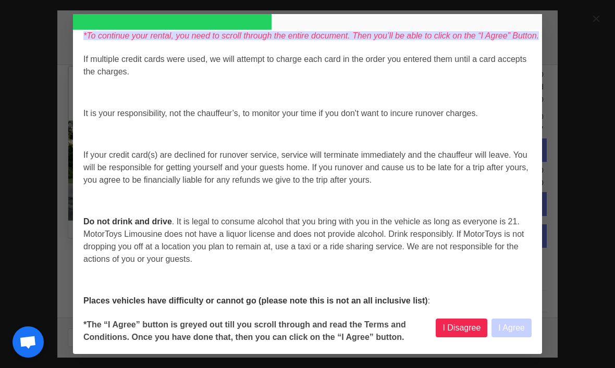
select select
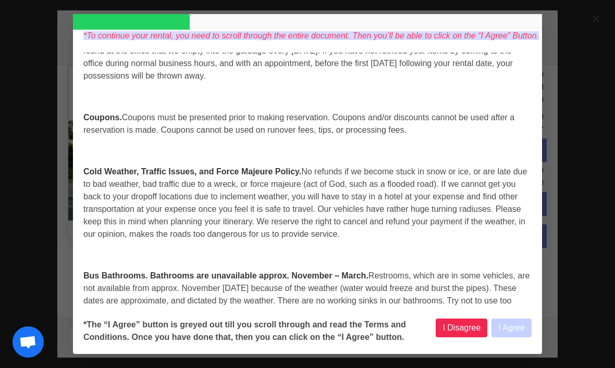
select select
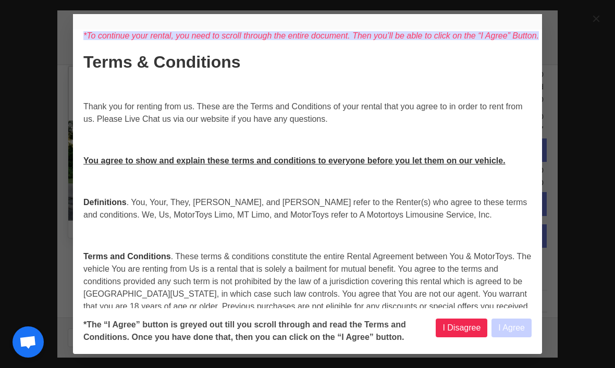
select select
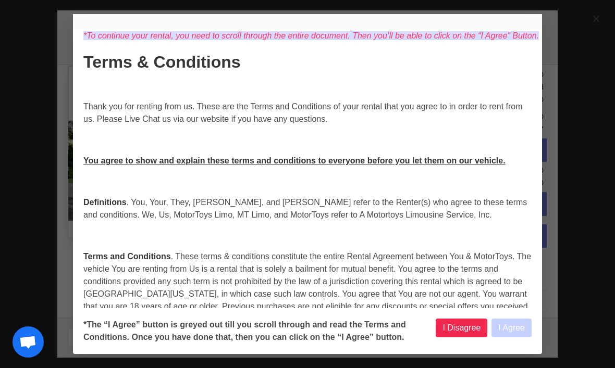
select select
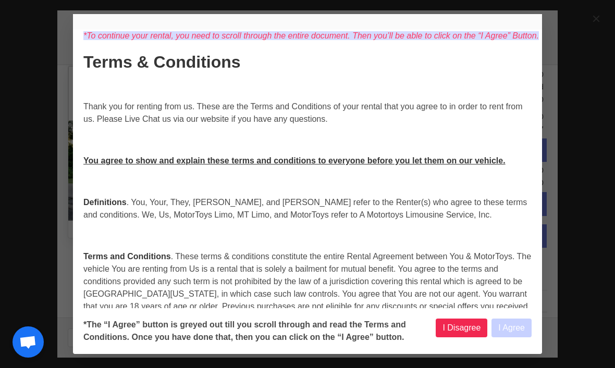
select select
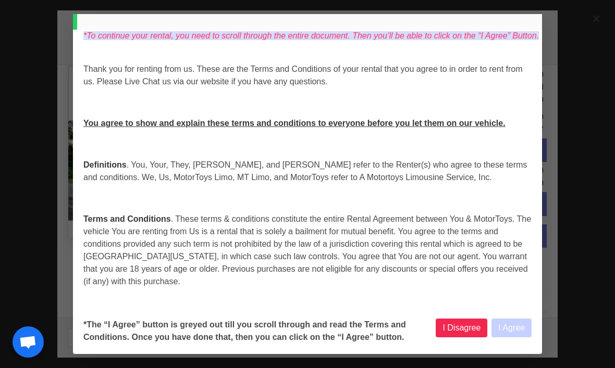
scroll to position [43, 0]
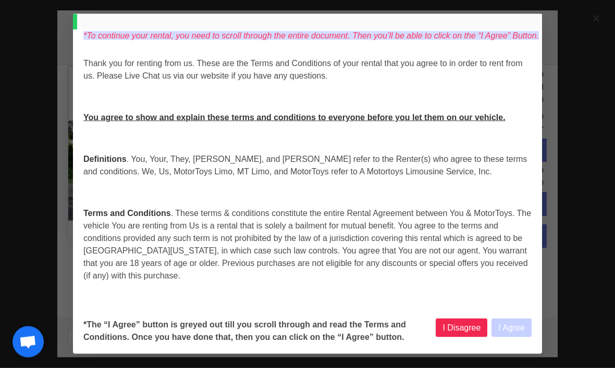
select select
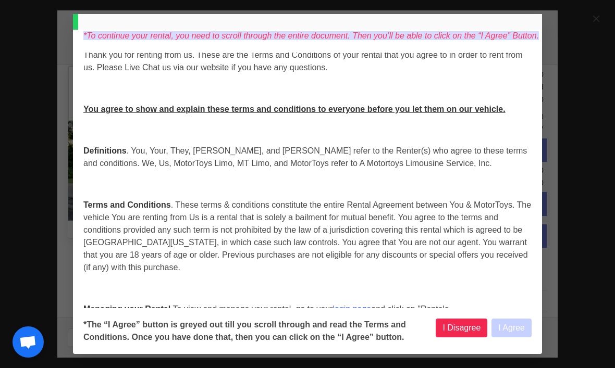
scroll to position [103, 0]
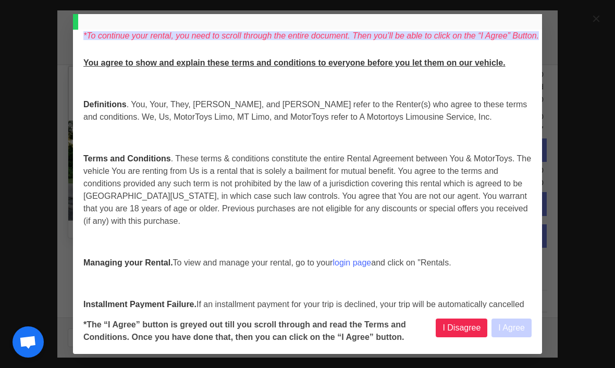
select select
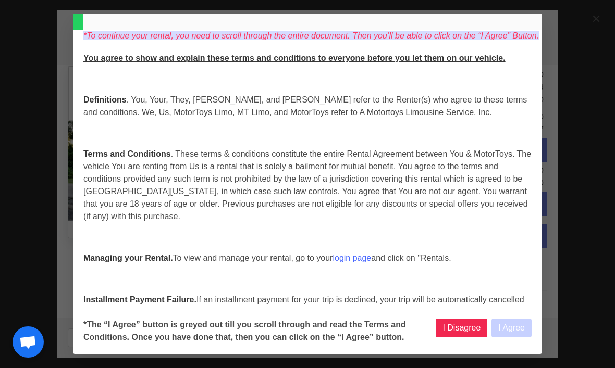
scroll to position [66, 0]
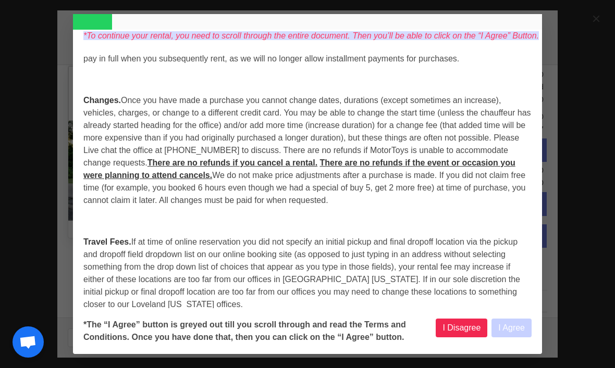
select select
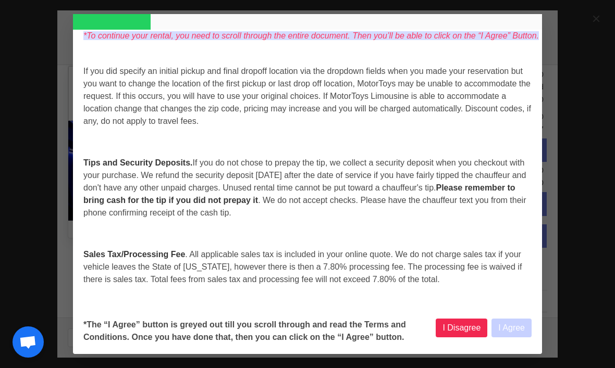
select select
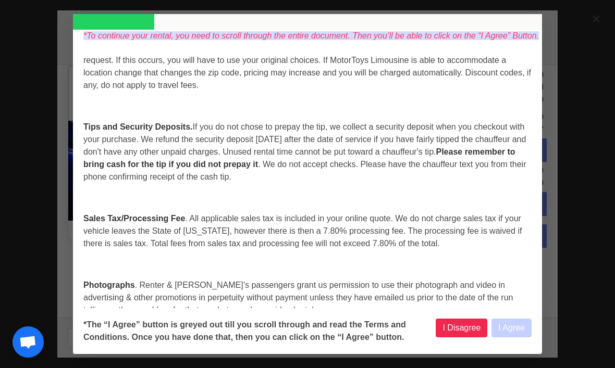
select select
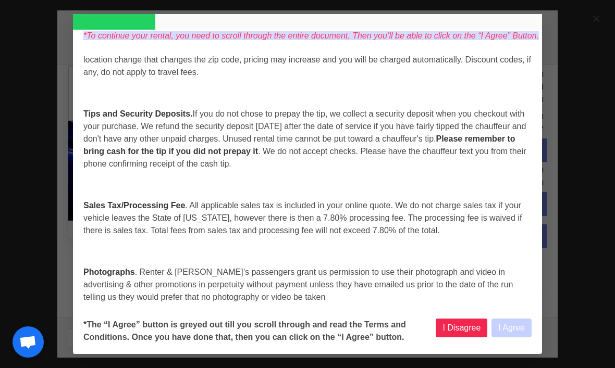
scroll to position [798, 0]
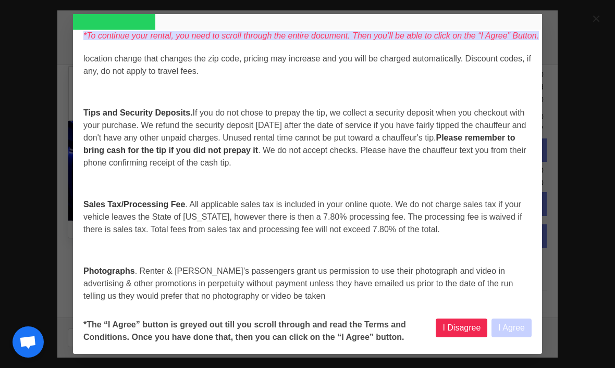
select select
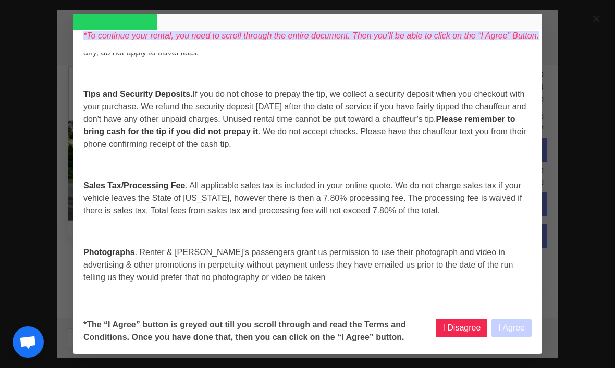
scroll to position [818, 0]
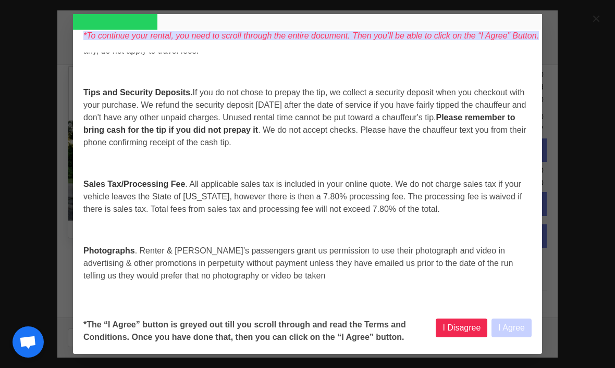
select select
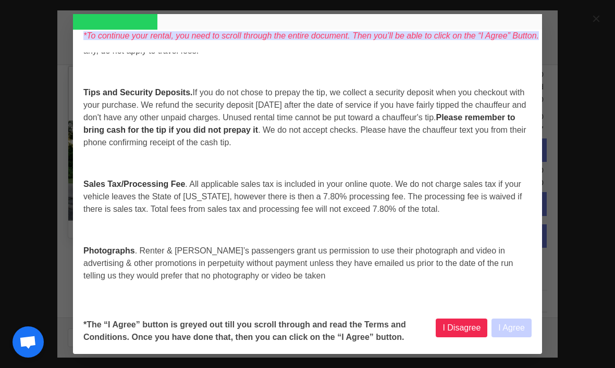
select select
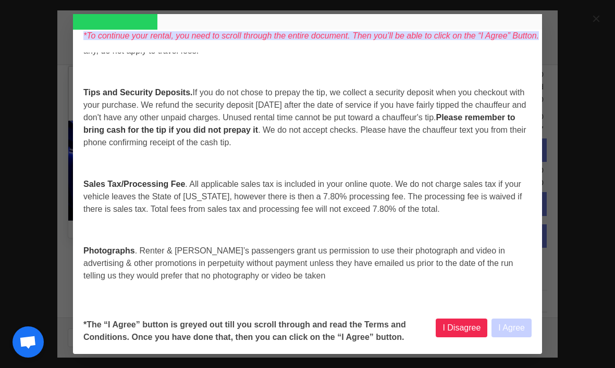
select select
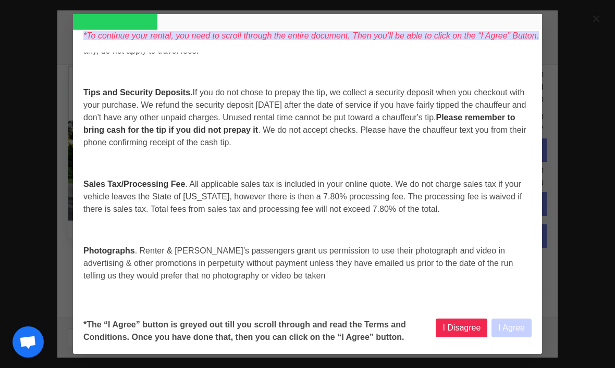
select select
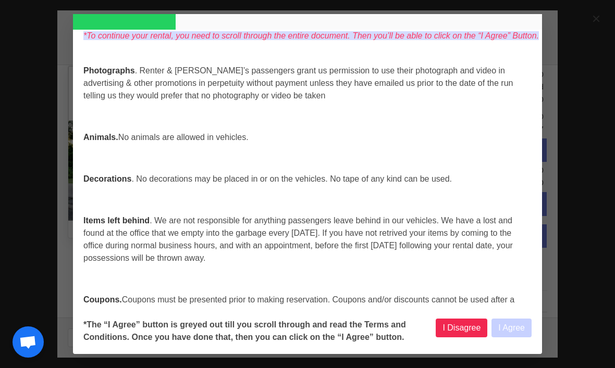
select select
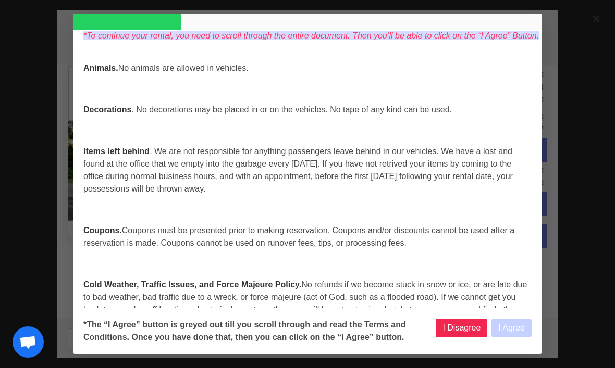
select select
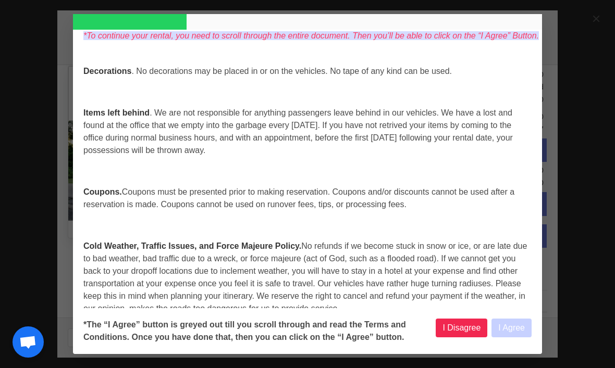
select select
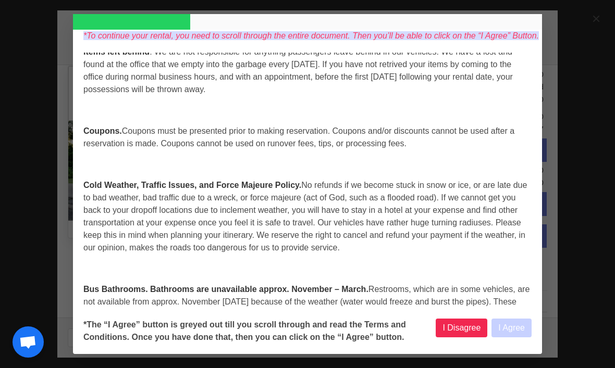
select select
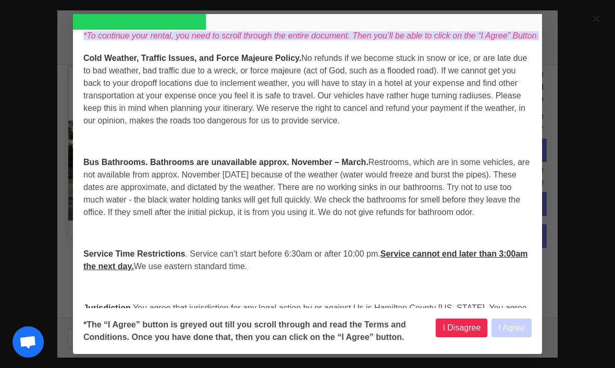
select select
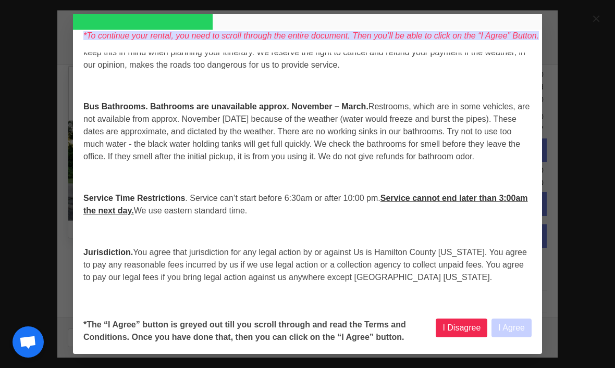
select select
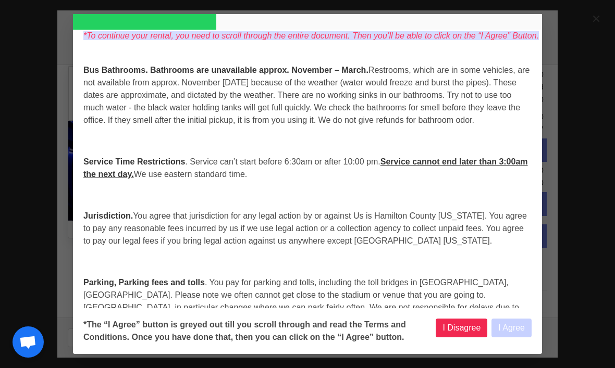
select select
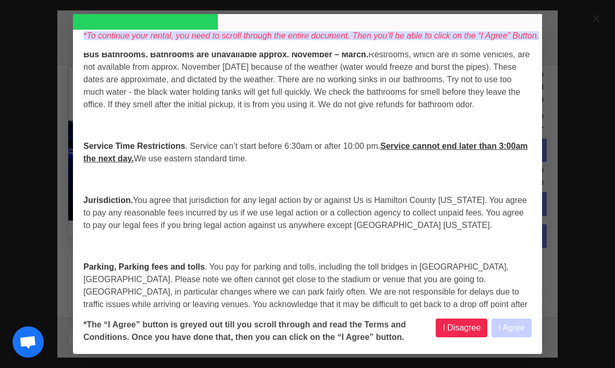
select select
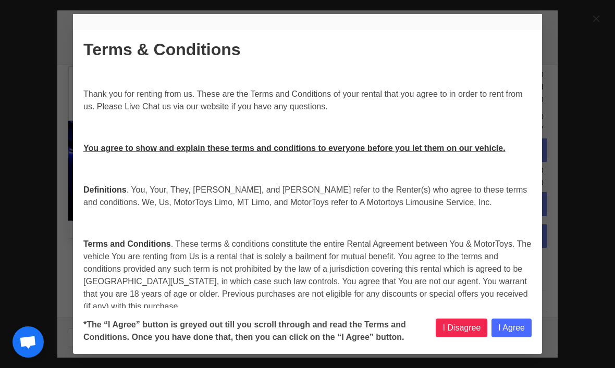
scroll to position [0, 0]
click at [506, 337] on button "I Agree" at bounding box center [511, 328] width 40 height 19
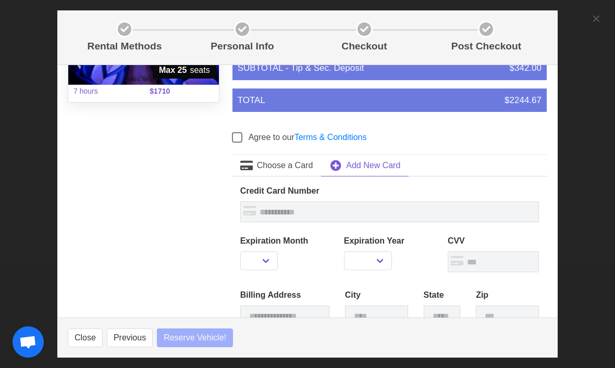
scroll to position [161, 0]
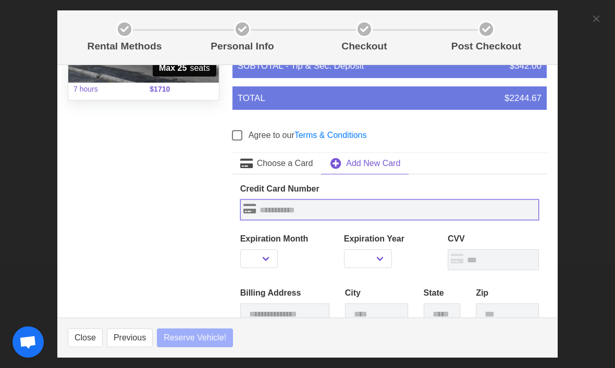
click at [409, 199] on input "text" at bounding box center [389, 209] width 298 height 21
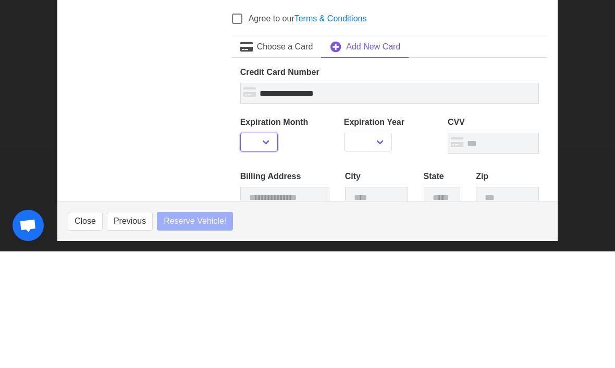
scroll to position [231, 0]
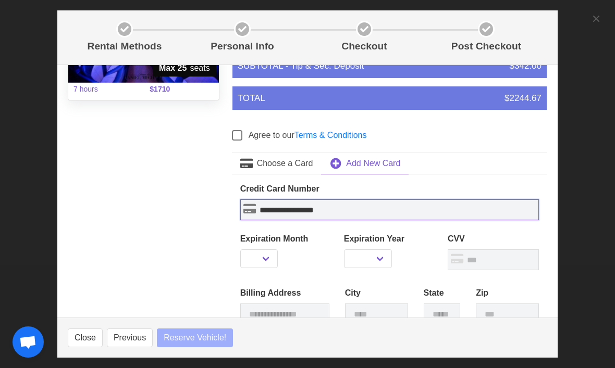
click at [373, 199] on input "**********" at bounding box center [389, 209] width 298 height 21
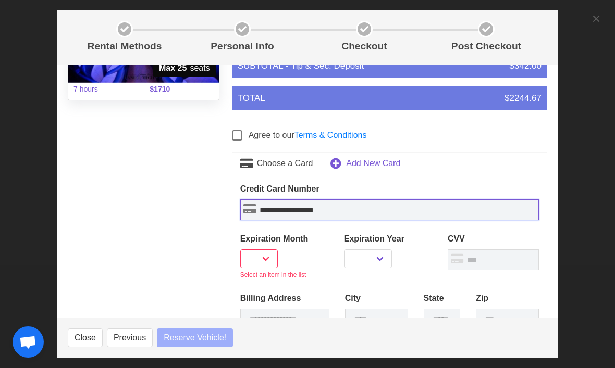
scroll to position [231, 0]
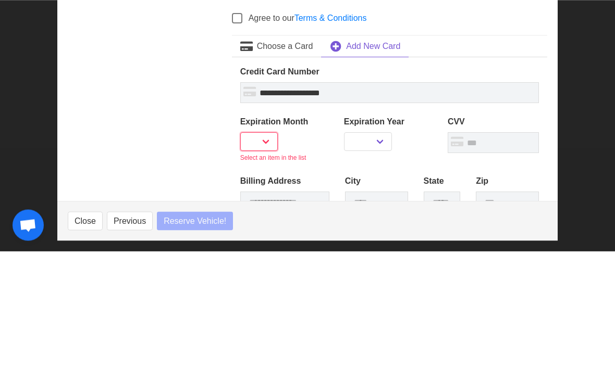
click at [262, 249] on select "** ** ** ** ** ** ** ** ** ** ** **" at bounding box center [258, 258] width 37 height 19
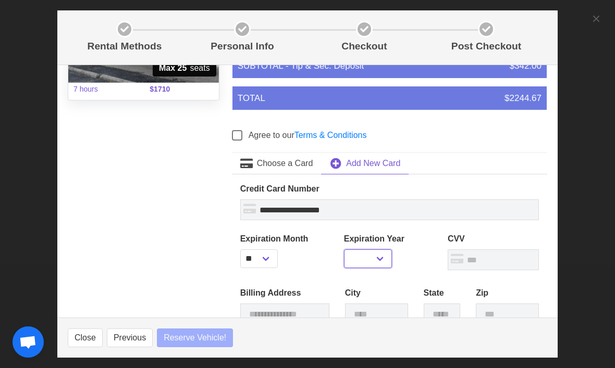
click at [384, 249] on select "**** **** **** **** **** **** **** **** **** ****" at bounding box center [368, 258] width 48 height 19
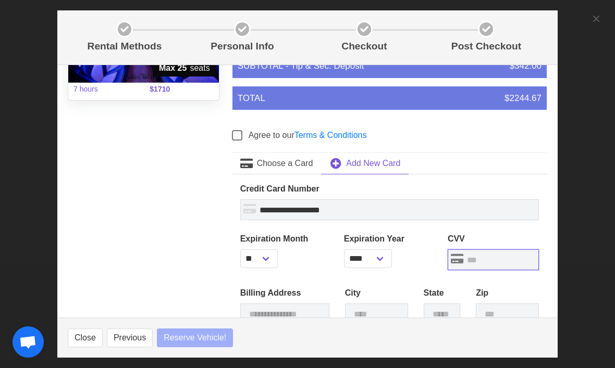
click at [498, 249] on input "text" at bounding box center [492, 259] width 91 height 21
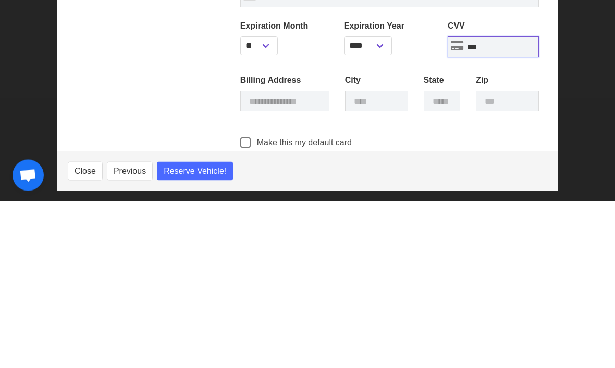
scroll to position [222, 0]
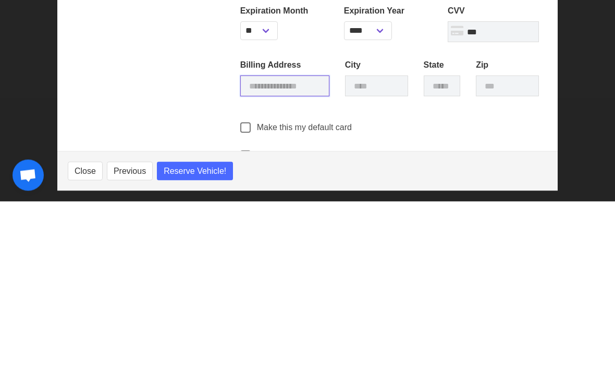
click at [296, 243] on input "text" at bounding box center [284, 253] width 89 height 21
click at [384, 243] on input "text" at bounding box center [376, 253] width 63 height 21
click at [444, 243] on input "text" at bounding box center [441, 253] width 37 height 21
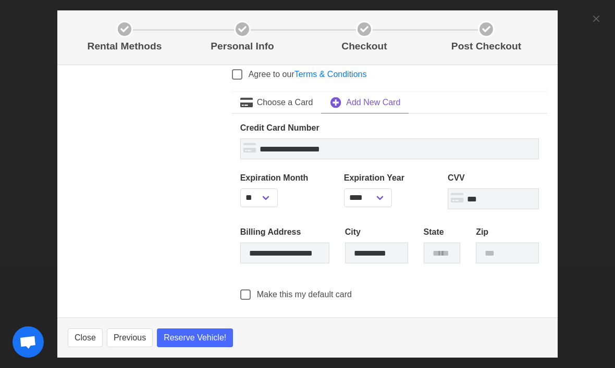
click at [446, 67] on div "Agree to our Terms & Conditions" at bounding box center [390, 76] width 328 height 29
click at [439, 243] on input "text" at bounding box center [441, 253] width 37 height 21
click at [508, 243] on input "text" at bounding box center [507, 253] width 63 height 21
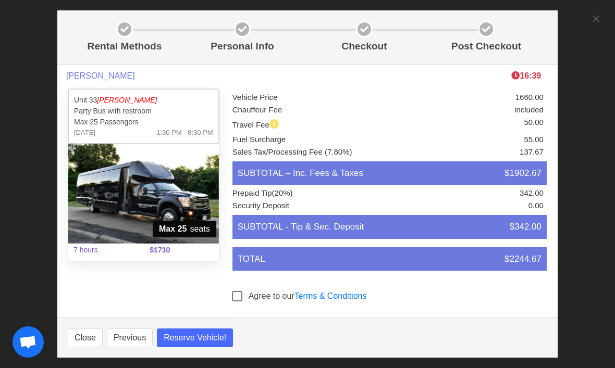
scroll to position [3, 0]
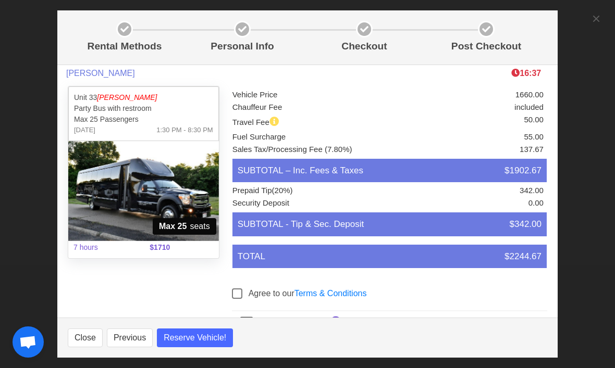
click at [164, 193] on img at bounding box center [143, 191] width 151 height 100
click at [168, 179] on img at bounding box center [143, 191] width 151 height 100
click at [197, 344] on span "Reserve Vehicle!" at bounding box center [195, 338] width 62 height 12
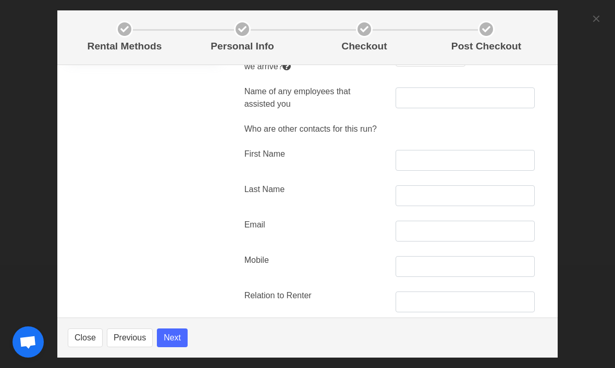
scroll to position [208, 0]
click at [482, 169] on input "text" at bounding box center [464, 159] width 139 height 21
click at [451, 199] on input "text" at bounding box center [464, 195] width 139 height 21
click at [178, 212] on div "Unit 33 [PERSON_NAME] Party Bus with restroom Max 25 Passengers [DATE] 1:30 PM …" at bounding box center [143, 242] width 164 height 737
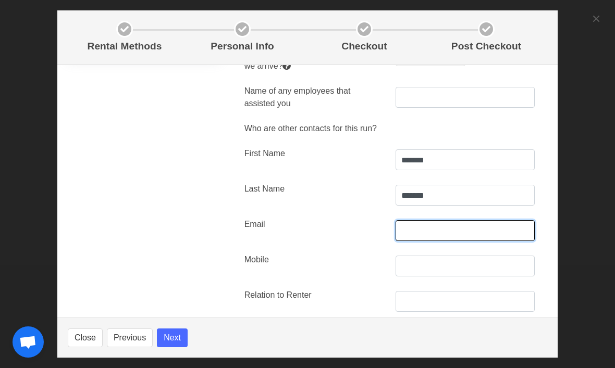
click at [458, 239] on input "text" at bounding box center [464, 230] width 139 height 21
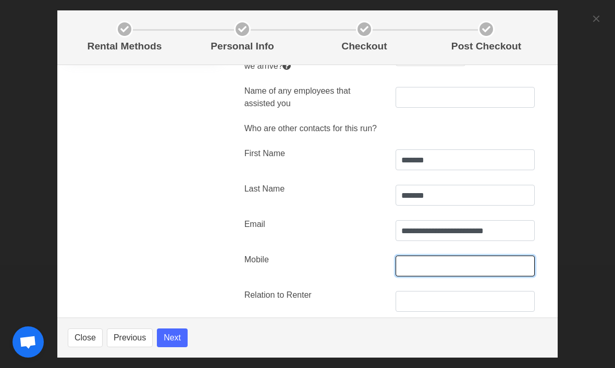
click at [472, 270] on input "text" at bounding box center [464, 266] width 139 height 21
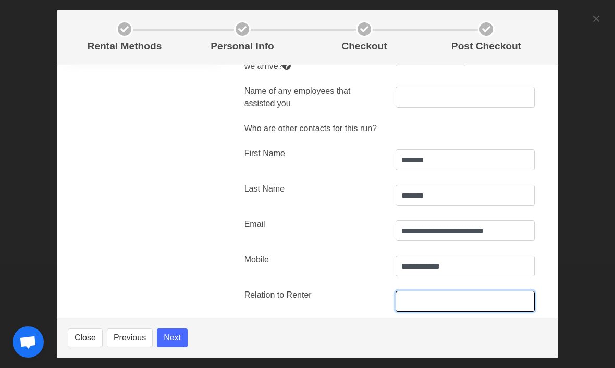
click at [442, 312] on input "text" at bounding box center [464, 301] width 139 height 21
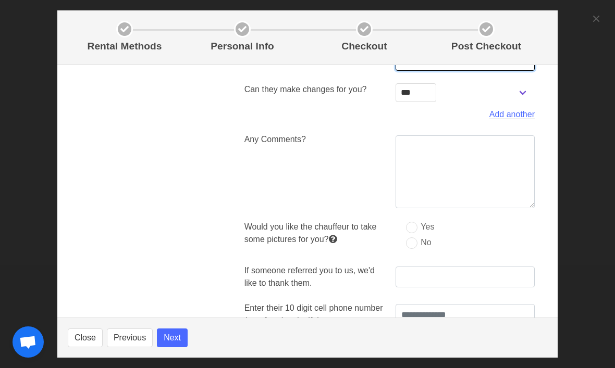
scroll to position [449, 0]
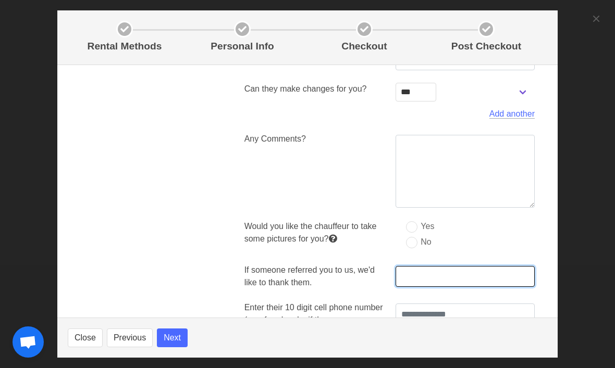
click at [465, 283] on input "text" at bounding box center [464, 276] width 139 height 21
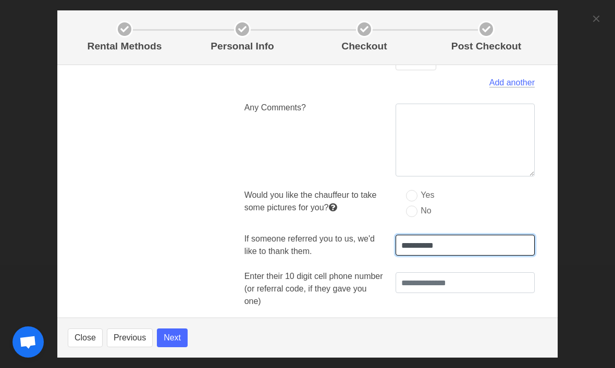
scroll to position [483, 0]
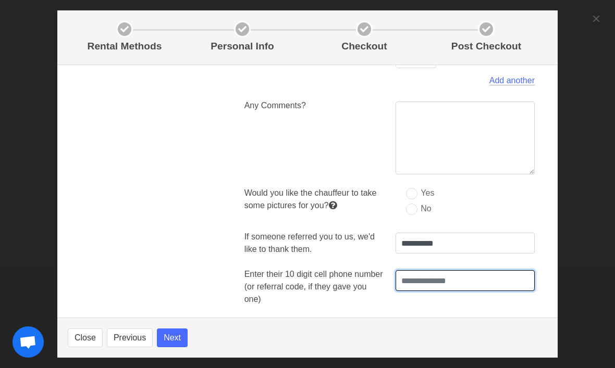
click at [485, 290] on input "text" at bounding box center [464, 280] width 139 height 21
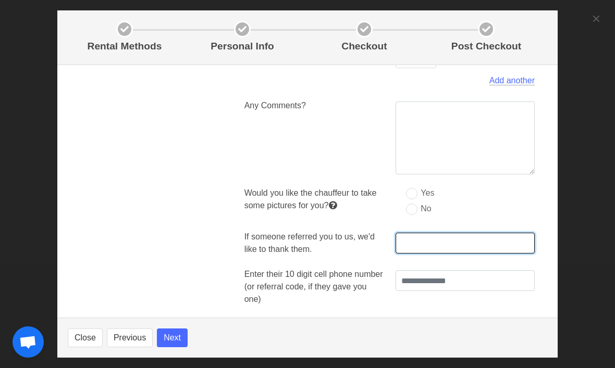
click at [470, 254] on input "text" at bounding box center [464, 243] width 139 height 21
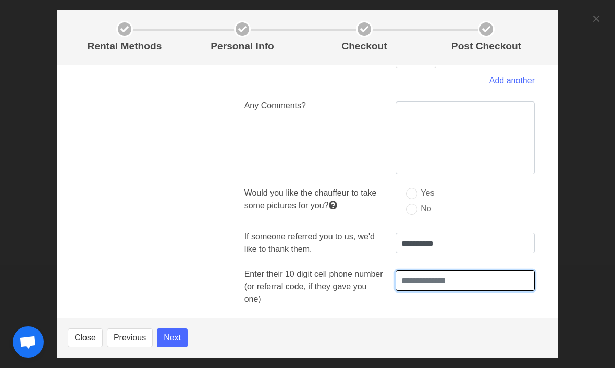
click at [472, 291] on input "text" at bounding box center [464, 280] width 139 height 21
click at [180, 347] on button "Next" at bounding box center [172, 338] width 31 height 19
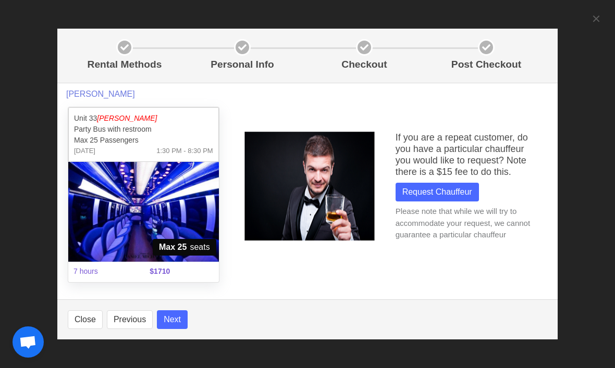
click at [187, 316] on button "Next" at bounding box center [172, 319] width 31 height 19
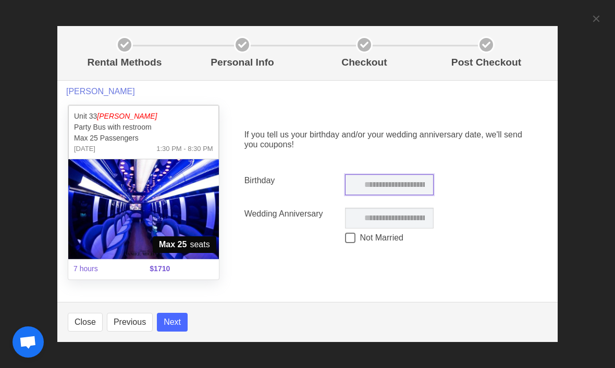
click at [402, 178] on input "text" at bounding box center [389, 184] width 89 height 21
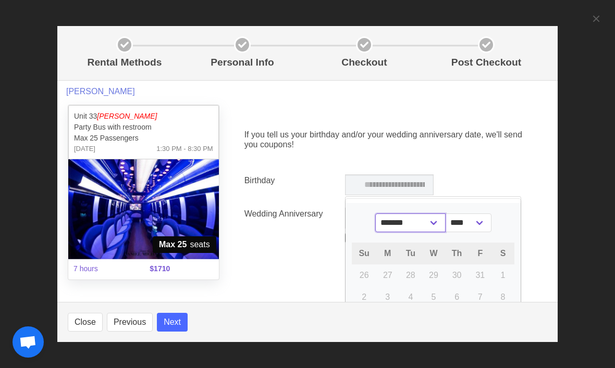
click at [439, 214] on select "******* ******** ***** ***** *** **** **** ****** ********* ******* ******** **…" at bounding box center [410, 223] width 70 height 19
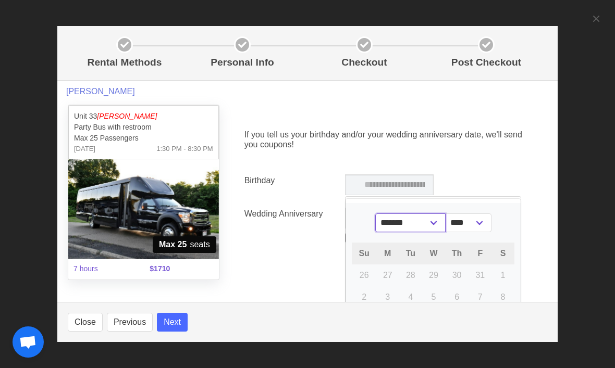
click at [440, 214] on select "******* ******** ***** ***** *** **** **** ****** ********* ******* ******** **…" at bounding box center [410, 223] width 70 height 19
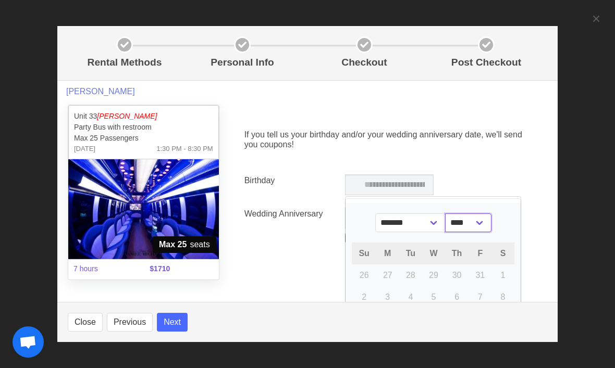
click at [483, 214] on select "****" at bounding box center [468, 223] width 46 height 19
click at [479, 214] on select "****" at bounding box center [468, 223] width 46 height 19
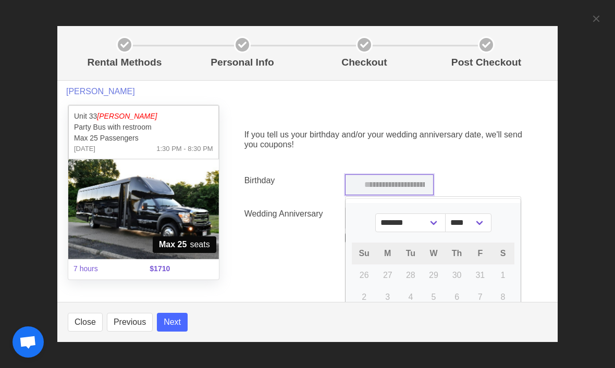
click at [417, 174] on input "text" at bounding box center [389, 184] width 89 height 21
click at [409, 174] on input "text" at bounding box center [389, 184] width 89 height 21
click at [485, 214] on select "****" at bounding box center [468, 223] width 46 height 19
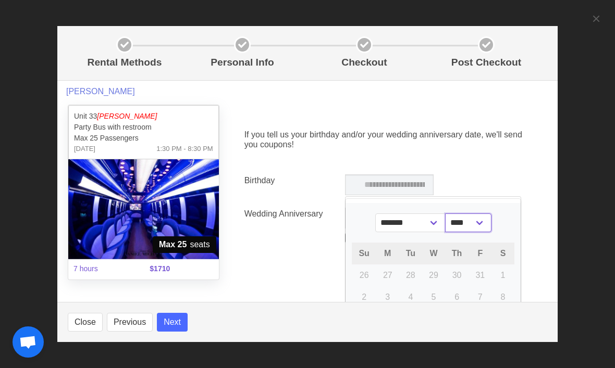
click at [478, 214] on select "****" at bounding box center [468, 223] width 46 height 19
click at [428, 214] on select "******* ******** ***** ***** *** **** **** ****** ********* ******* ******** **…" at bounding box center [410, 223] width 70 height 19
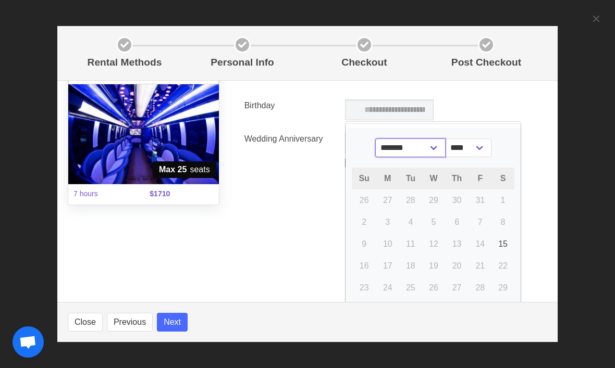
scroll to position [74, 0]
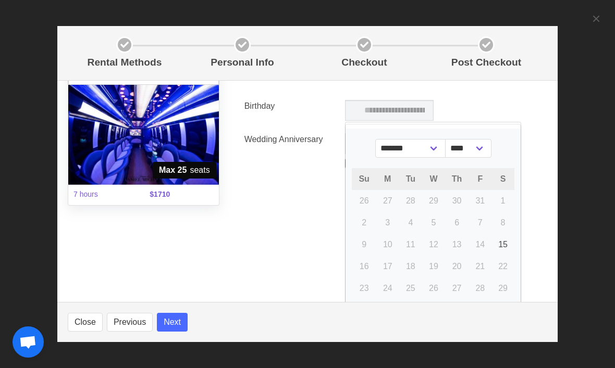
click at [484, 262] on span "21" at bounding box center [479, 266] width 9 height 9
click at [481, 139] on select "****" at bounding box center [468, 148] width 46 height 19
click at [482, 174] on span "F" at bounding box center [479, 178] width 5 height 9
click at [495, 94] on div "Birthday ******* ******** ***** ***** *** **** **** ****** ********* ******* **…" at bounding box center [389, 110] width 303 height 33
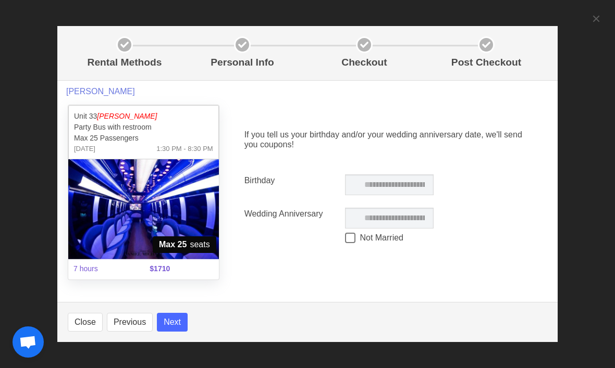
scroll to position [0, 0]
click at [417, 105] on div "If you tell us your birthday and/or your wedding anniversary date, we'll send y…" at bounding box center [389, 189] width 315 height 168
click at [404, 177] on input "text" at bounding box center [389, 184] width 89 height 21
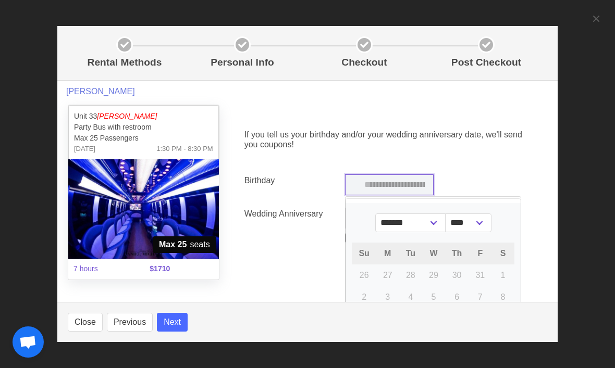
click at [419, 174] on input "text" at bounding box center [389, 184] width 89 height 21
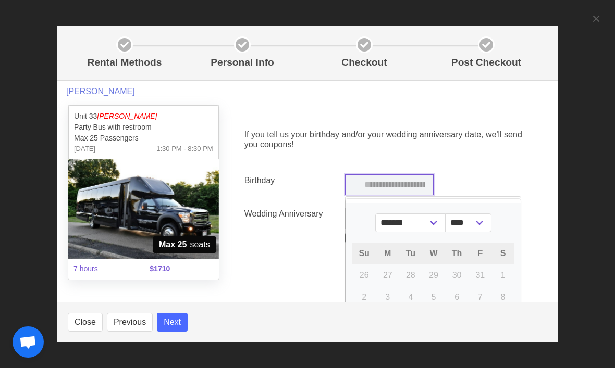
click at [410, 174] on input "text" at bounding box center [389, 184] width 89 height 21
click at [438, 214] on select "******* ******** ***** ***** *** **** **** ****** ********* ******* ******** **…" at bounding box center [410, 223] width 70 height 19
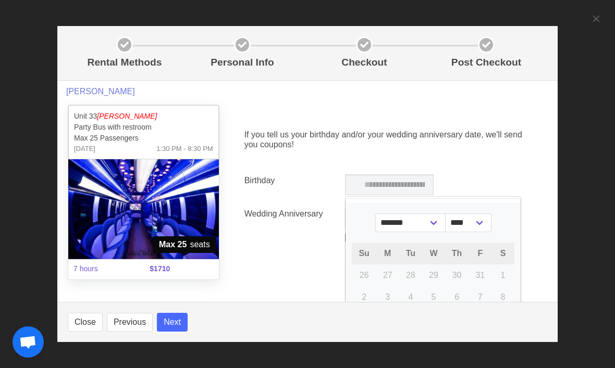
click at [495, 214] on div "******* ******** ***** ***** *** **** **** ****** ********* ******* ******** **…" at bounding box center [433, 223] width 162 height 19
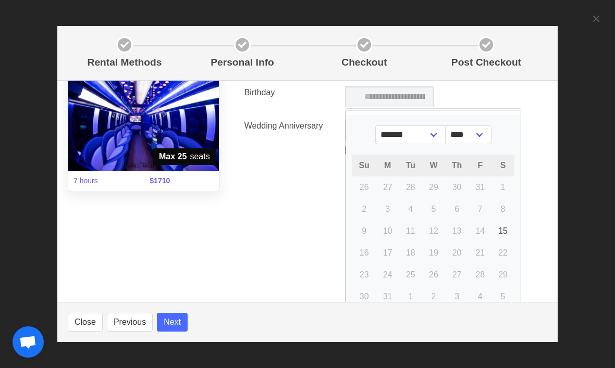
scroll to position [88, 0]
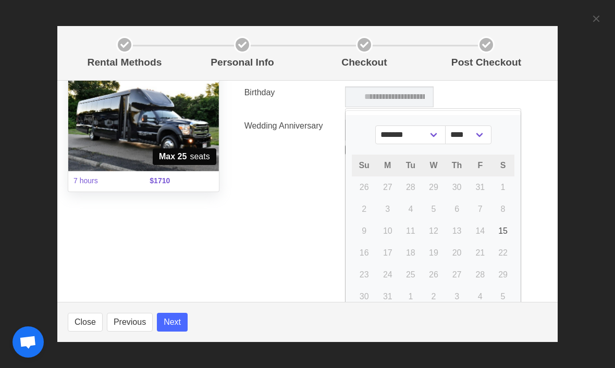
click at [128, 235] on section "[PERSON_NAME] Unit 33 [PERSON_NAME] Party Bus with restroom Max 25 Passengers […" at bounding box center [307, 191] width 500 height 221
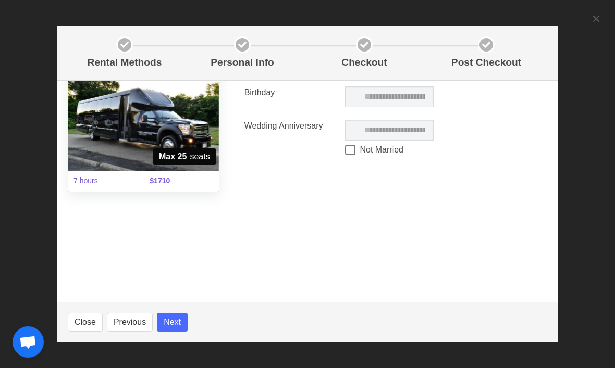
scroll to position [0, 0]
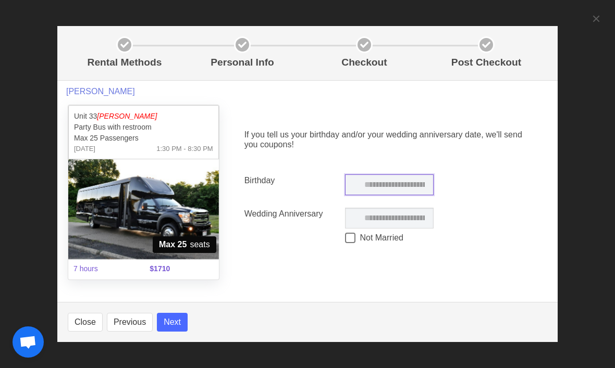
click at [417, 178] on input "text" at bounding box center [389, 184] width 89 height 21
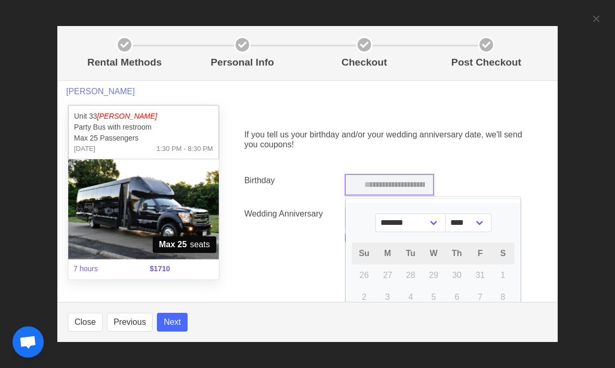
click at [423, 174] on input "text" at bounding box center [389, 184] width 89 height 21
click at [479, 170] on div "Birthday ******* ******** ***** ***** *** **** **** ****** ********* ******* **…" at bounding box center [389, 184] width 303 height 33
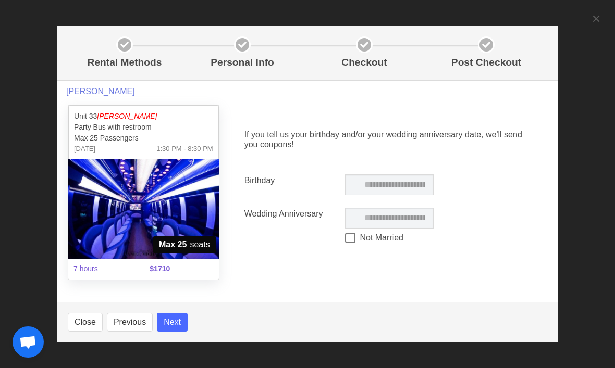
click at [181, 328] on button "Next" at bounding box center [172, 322] width 31 height 19
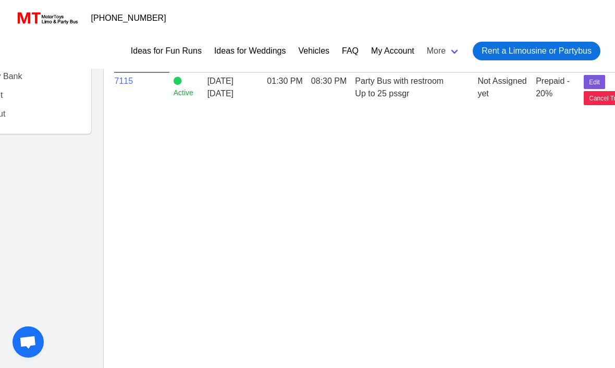
scroll to position [0, 4]
click at [534, 45] on span "Rent a Limousine or Partybus" at bounding box center [536, 51] width 110 height 12
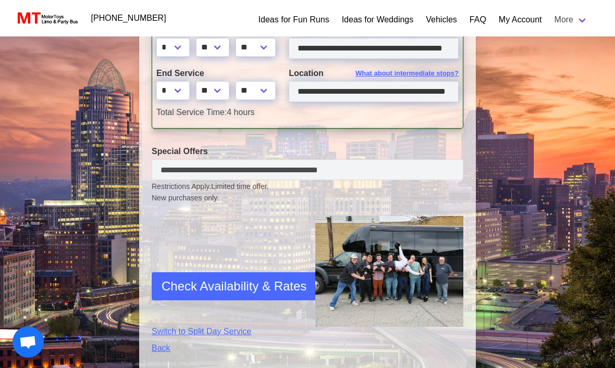
scroll to position [374, 0]
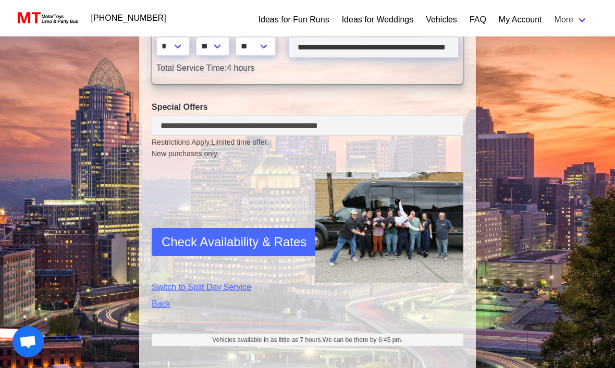
click at [511, 207] on div "Search Criteria From: [DATE] 01:30PM To: [DATE] 05:30PM Duration: 4 hours First…" at bounding box center [307, 34] width 615 height 737
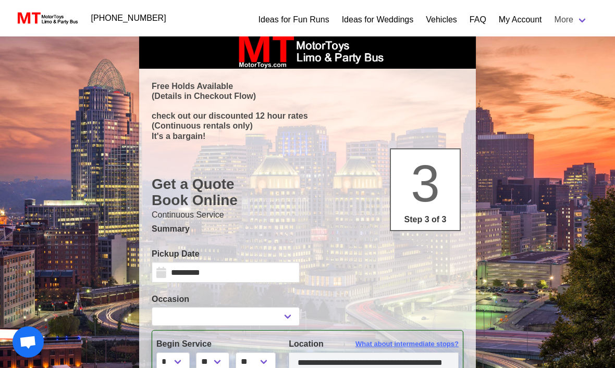
scroll to position [0, 0]
